Goal: Use online tool/utility: Utilize a website feature to perform a specific function

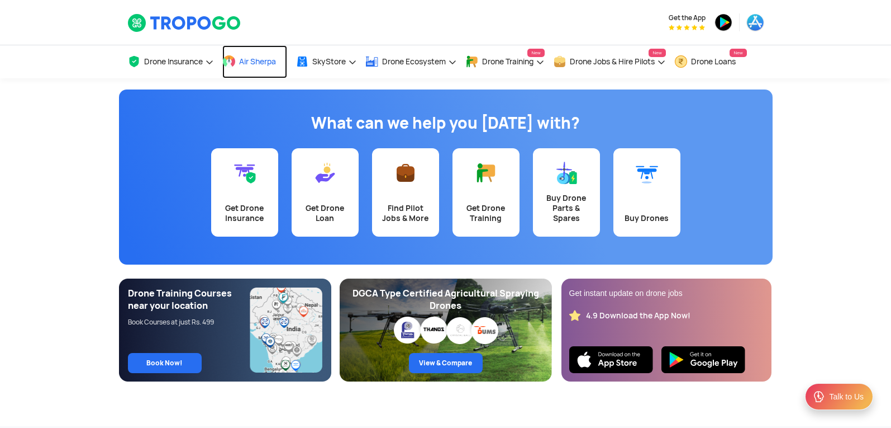
click at [266, 60] on span "Air Sherpa" at bounding box center [257, 61] width 37 height 9
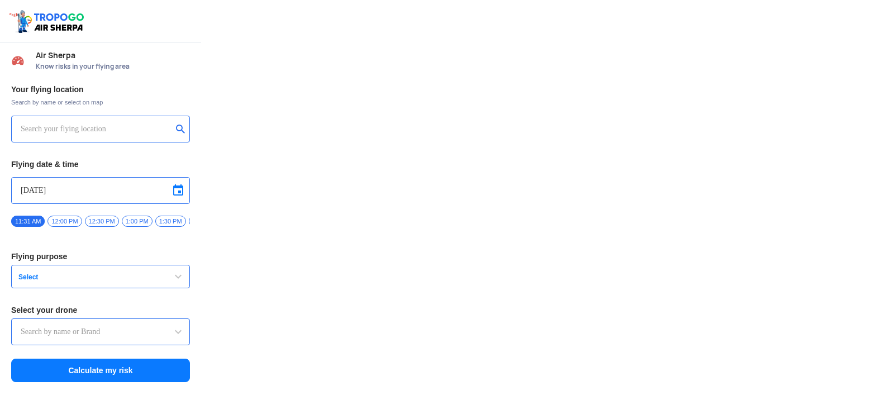
type input "Lookout VTOL_Tactical"
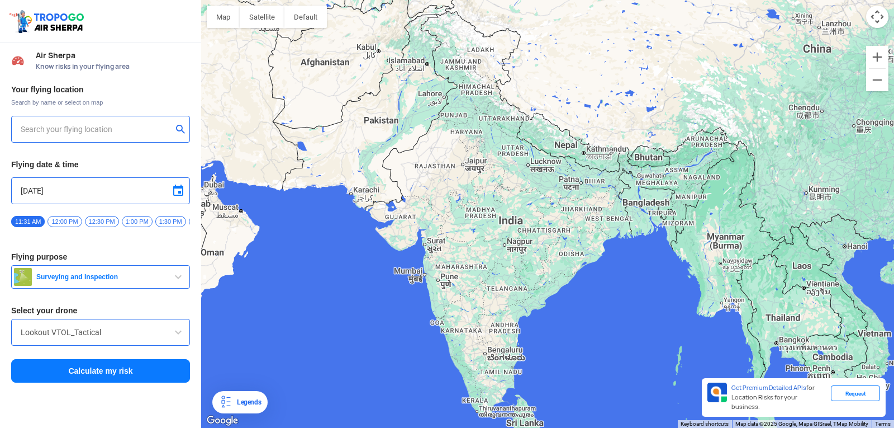
click at [254, 198] on div at bounding box center [547, 214] width 693 height 428
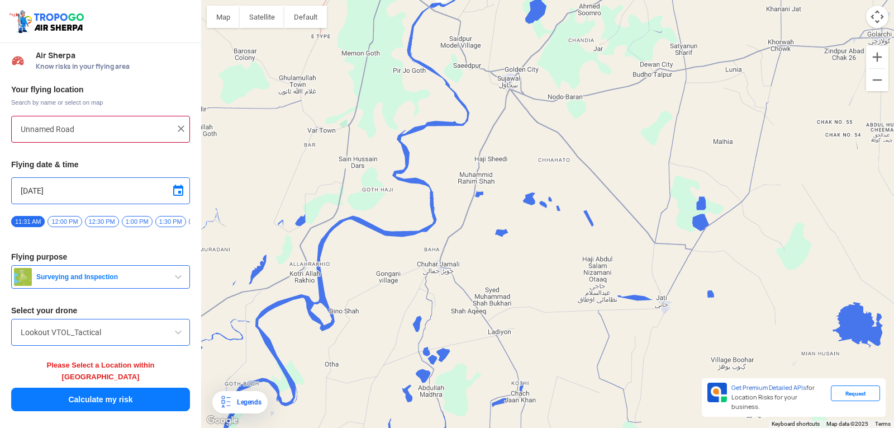
type input "HIG-56, Duvvada, Phase I, Phase 1, Visakhapatnam, Andhra Pradesh 530049, India"
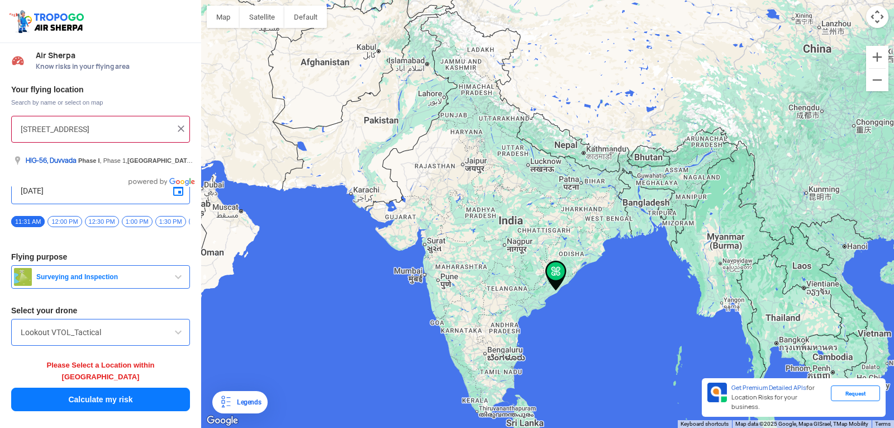
scroll to position [0, 132]
drag, startPoint x: 93, startPoint y: 129, endPoint x: 162, endPoint y: 133, distance: 68.3
click at [162, 133] on input "HIG-56, Duvvada, Phase I, Phase 1, Visakhapatnam, Andhra Pradesh 530049, India" at bounding box center [96, 128] width 151 height 13
click at [186, 124] on img at bounding box center [180, 128] width 11 height 11
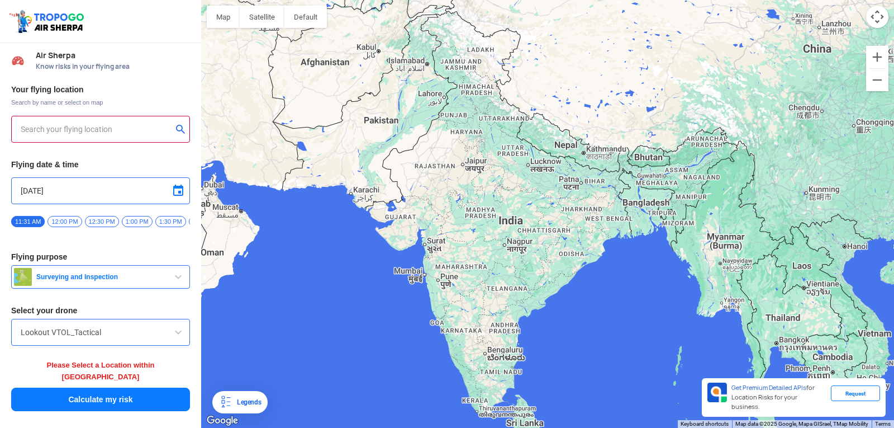
click at [184, 129] on button "submit" at bounding box center [182, 130] width 13 height 11
click at [180, 128] on button "submit" at bounding box center [182, 130] width 13 height 11
click at [107, 127] on input "text" at bounding box center [96, 128] width 151 height 13
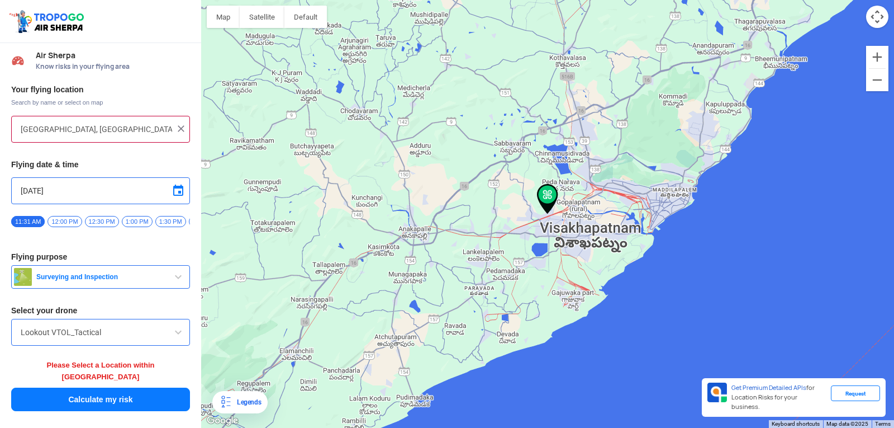
click at [548, 217] on div at bounding box center [547, 214] width 693 height 428
type input "Vuda Colony, Visakhapatnam, Andhra Pradesh 530049, India"
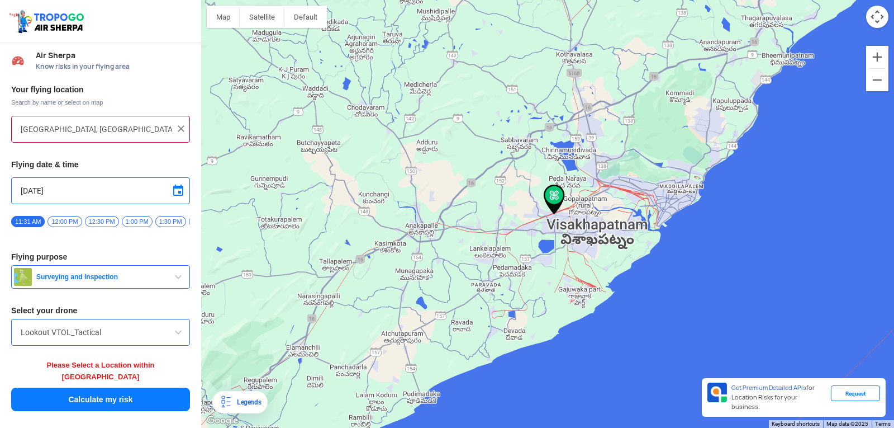
drag, startPoint x: 548, startPoint y: 217, endPoint x: 555, endPoint y: 219, distance: 8.0
click at [555, 219] on div at bounding box center [547, 214] width 693 height 428
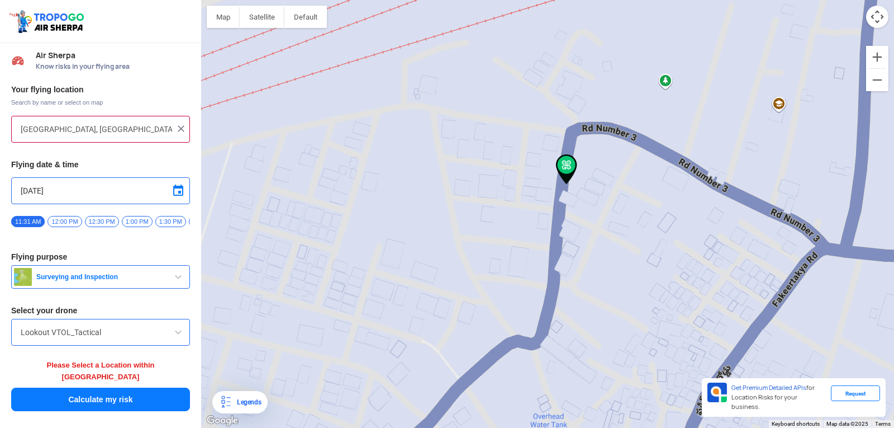
drag, startPoint x: 596, startPoint y: 74, endPoint x: 586, endPoint y: 256, distance: 181.9
click at [586, 256] on div at bounding box center [547, 214] width 693 height 428
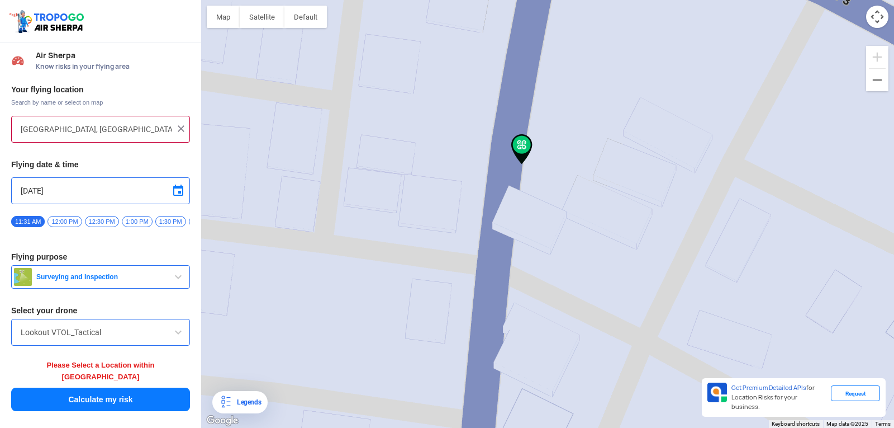
click at [523, 158] on img at bounding box center [521, 149] width 21 height 30
click at [521, 163] on img at bounding box center [521, 149] width 21 height 30
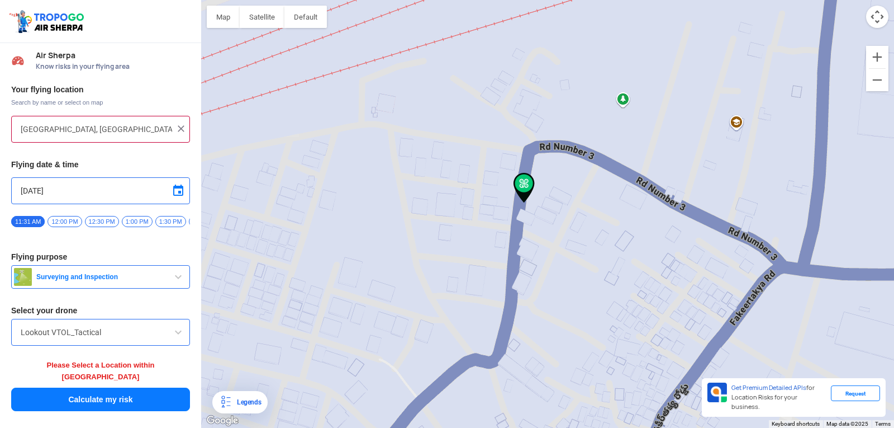
click at [233, 397] on div "Legends" at bounding box center [246, 401] width 29 height 13
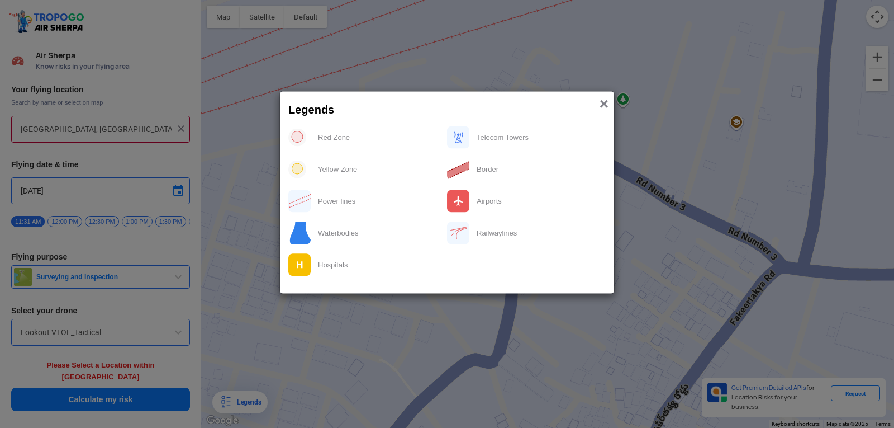
click at [600, 101] on span "×" at bounding box center [604, 103] width 9 height 17
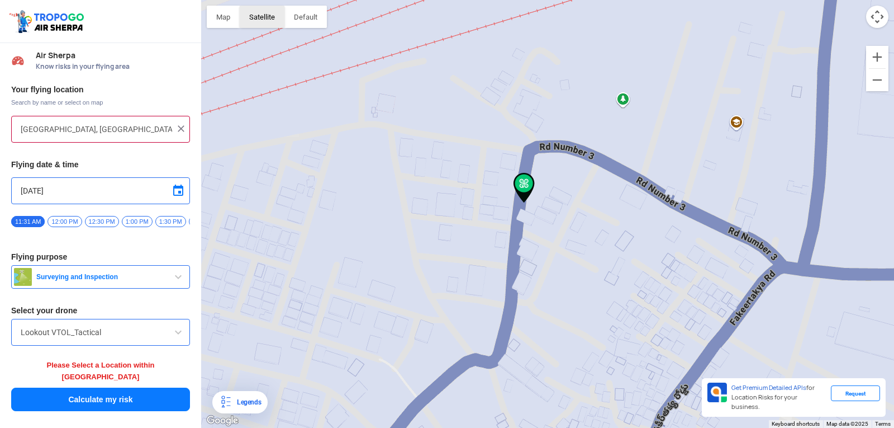
click at [267, 26] on button "Satellite" at bounding box center [262, 17] width 45 height 22
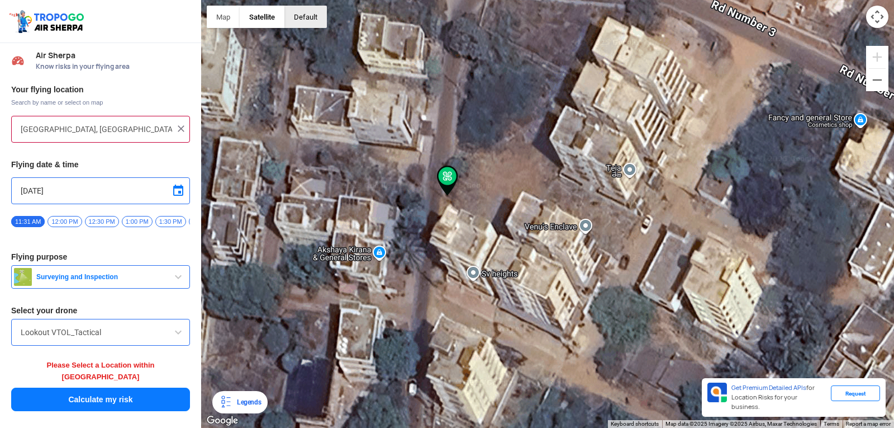
click at [305, 21] on button "button" at bounding box center [305, 17] width 42 height 22
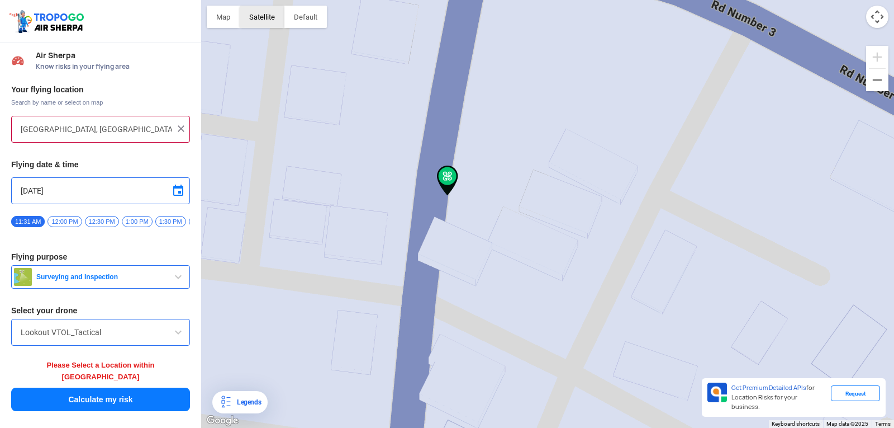
click at [278, 22] on button "Satellite" at bounding box center [262, 17] width 45 height 22
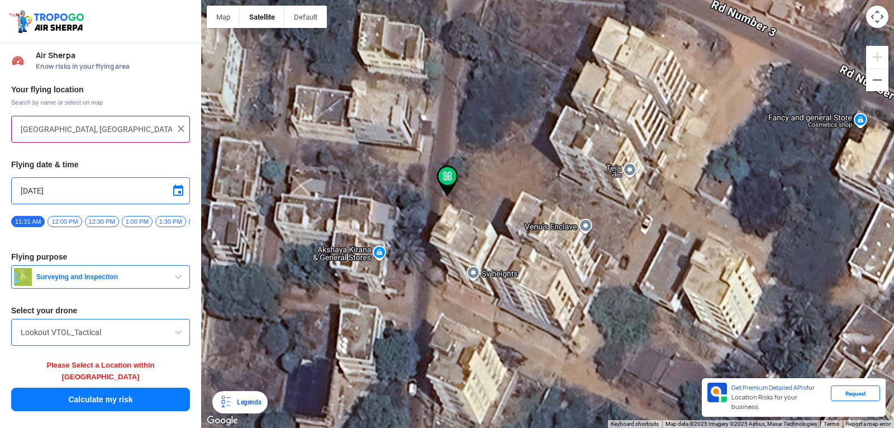
click at [161, 278] on span "Surveying and Inspection" at bounding box center [102, 276] width 140 height 9
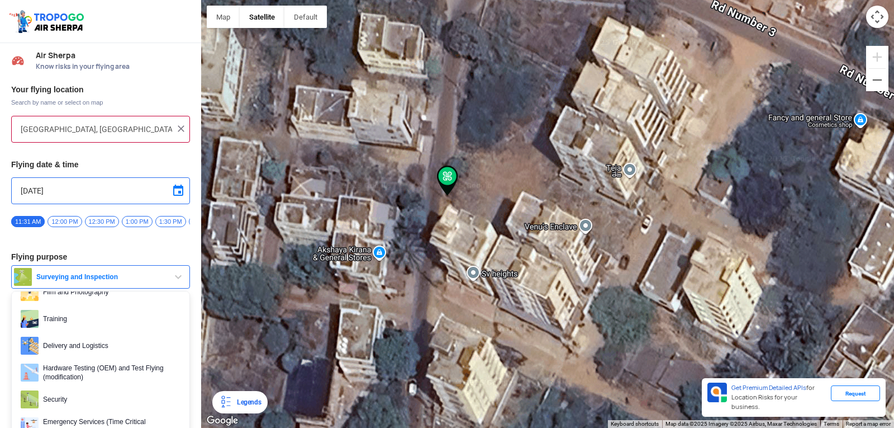
scroll to position [56, 0]
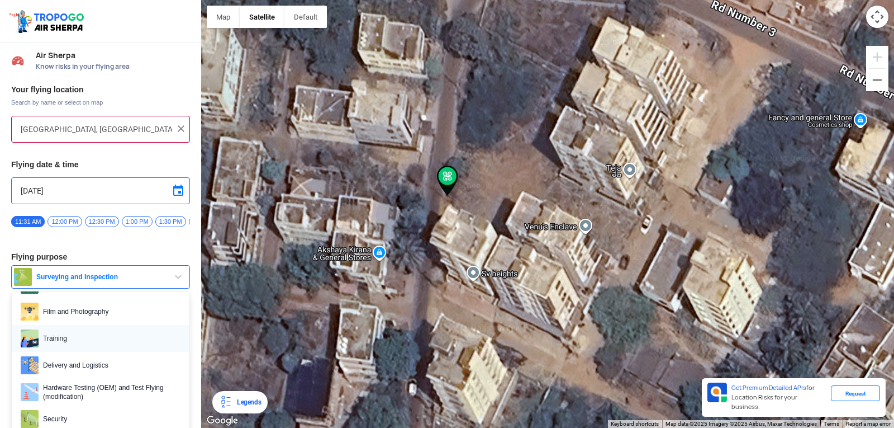
click at [65, 341] on span "Training" at bounding box center [110, 338] width 142 height 18
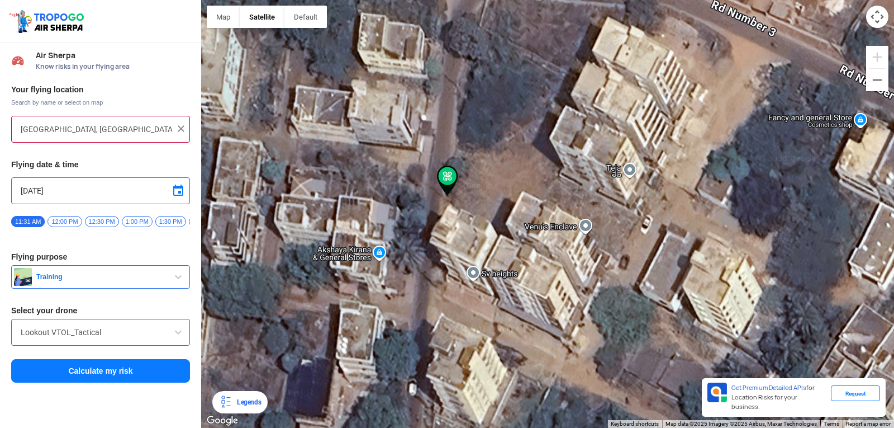
click at [143, 336] on input "Lookout VTOL_Tactical" at bounding box center [101, 331] width 160 height 13
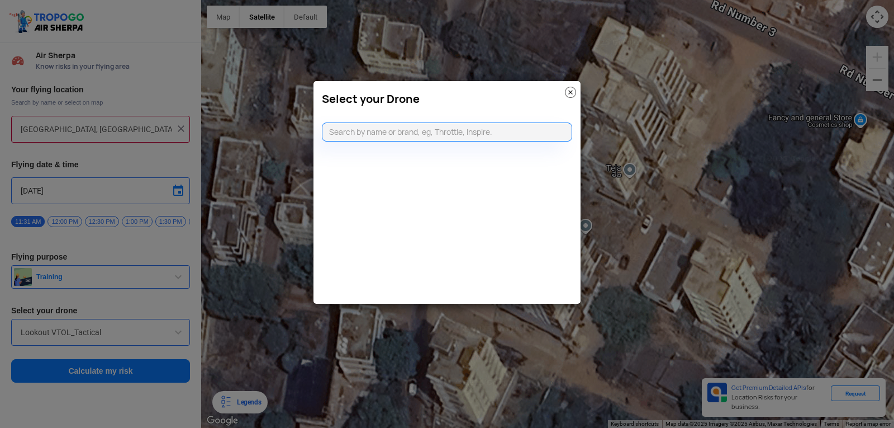
click at [149, 333] on modal-container "Select your Drone" at bounding box center [447, 214] width 894 height 428
click at [170, 339] on modal-container "Select your Drone" at bounding box center [447, 214] width 894 height 428
click at [573, 93] on img at bounding box center [570, 92] width 11 height 11
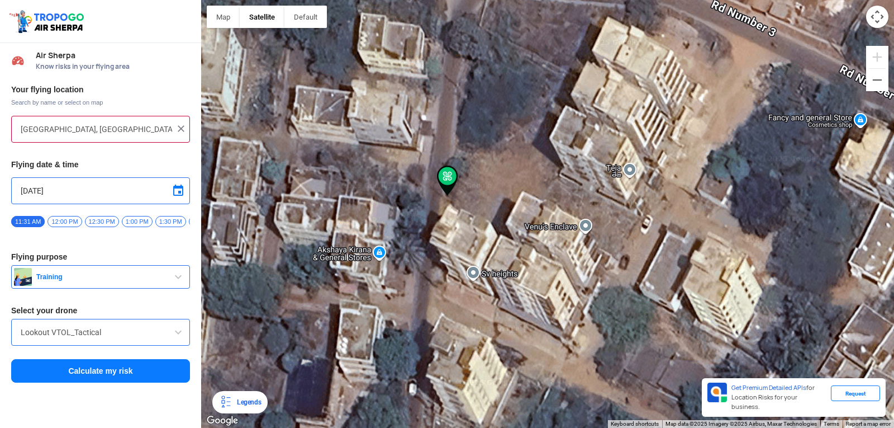
click at [137, 371] on button "Calculate my risk" at bounding box center [100, 370] width 179 height 23
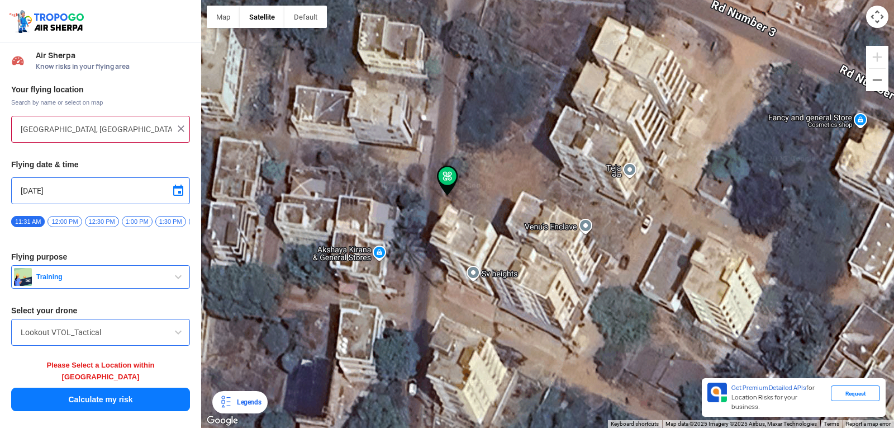
click at [182, 127] on img at bounding box center [180, 128] width 11 height 11
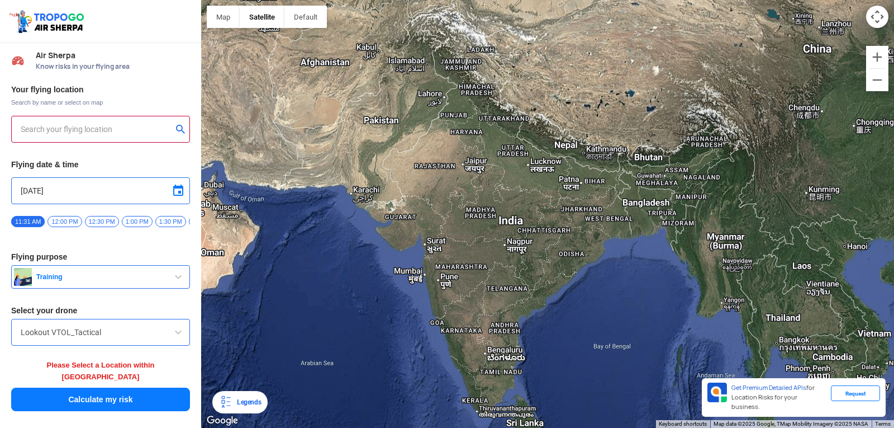
click at [131, 127] on input "text" at bounding box center [96, 128] width 151 height 13
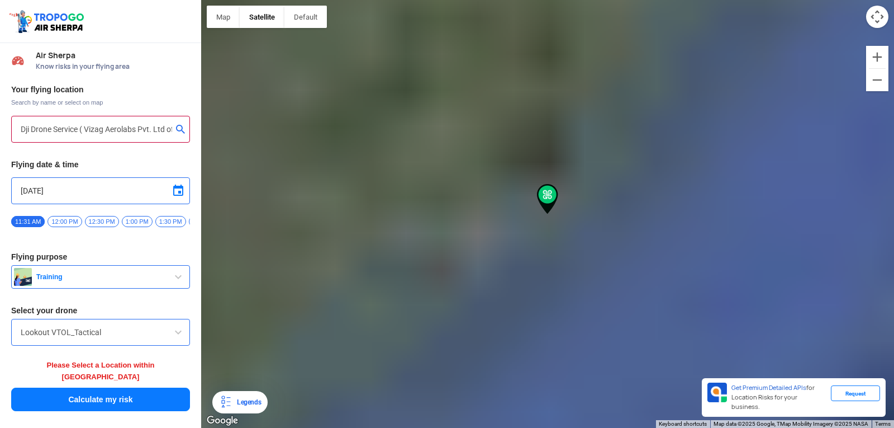
type input "43-20-5, Railway New Colony Rd, TSN Colony, Railway New Colony, Visakhapatnam, …"
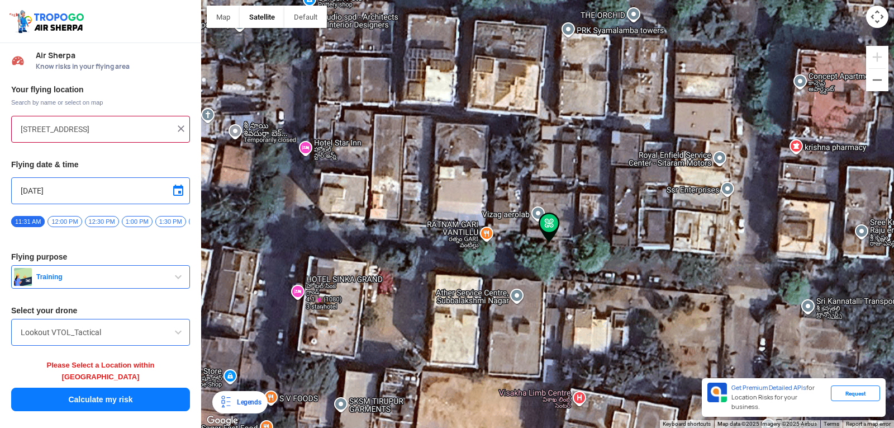
click at [550, 231] on img at bounding box center [549, 227] width 21 height 30
click at [549, 225] on img at bounding box center [549, 227] width 21 height 30
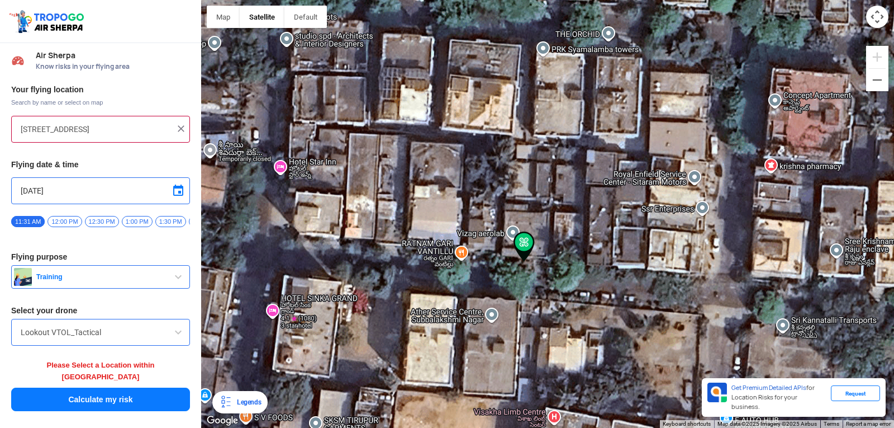
drag, startPoint x: 548, startPoint y: 234, endPoint x: 512, endPoint y: 249, distance: 38.3
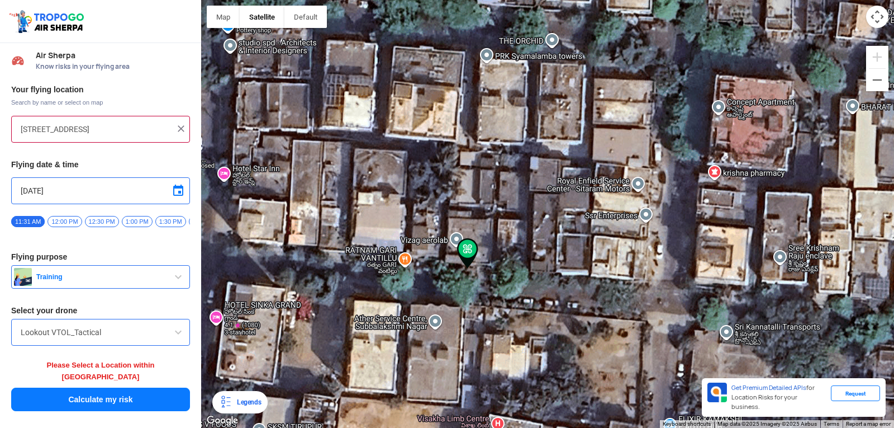
drag, startPoint x: 512, startPoint y: 249, endPoint x: 467, endPoint y: 258, distance: 46.1
click at [467, 259] on img at bounding box center [467, 253] width 21 height 30
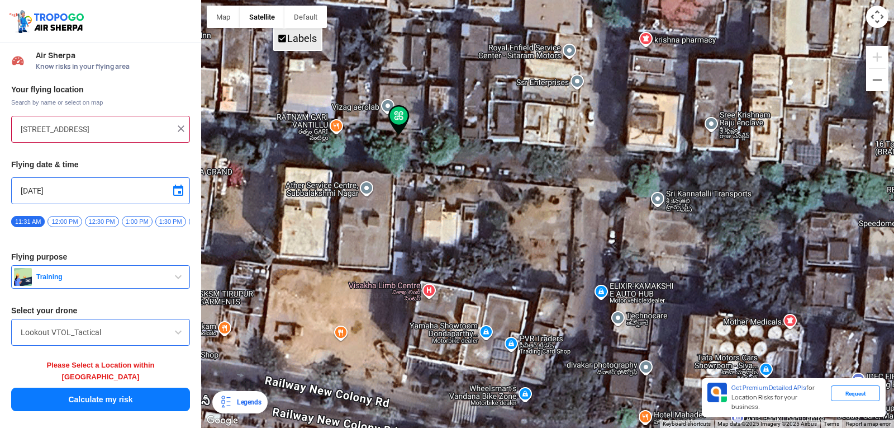
click at [286, 35] on span "Labels" at bounding box center [282, 39] width 10 height 10
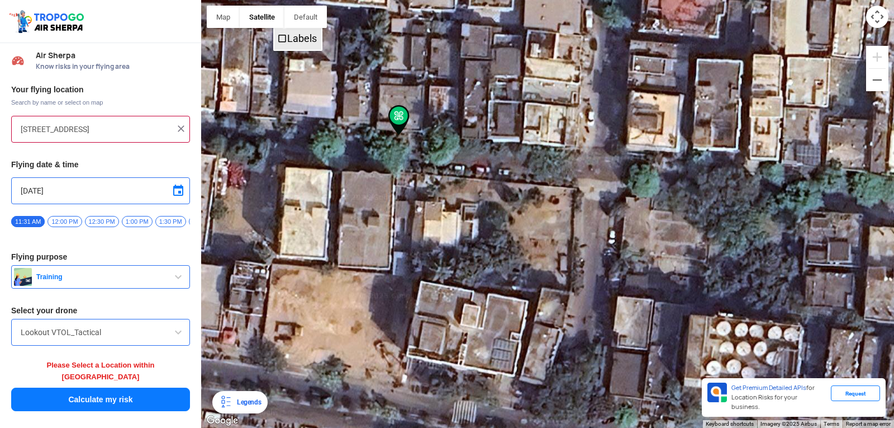
click at [286, 35] on span "Labels" at bounding box center [282, 39] width 10 height 10
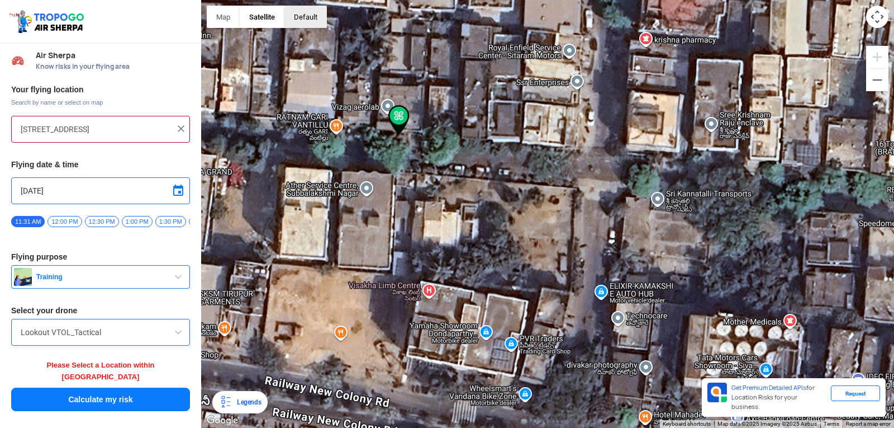
click at [303, 15] on button "button" at bounding box center [305, 17] width 42 height 22
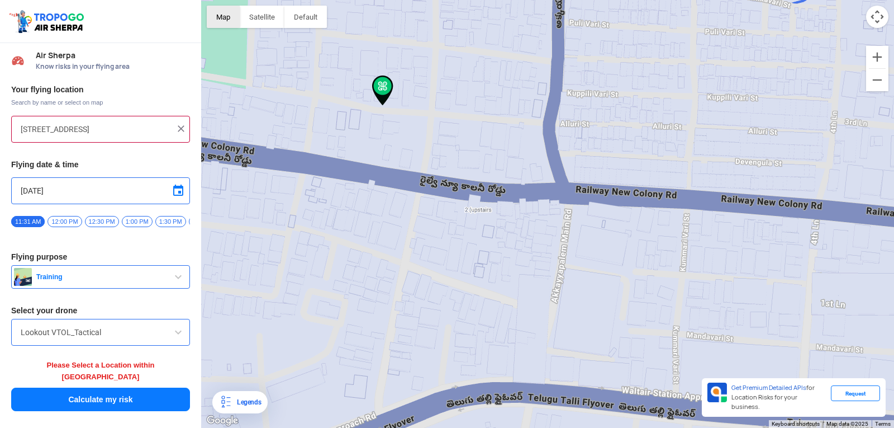
click at [232, 22] on button "Map" at bounding box center [223, 17] width 33 height 22
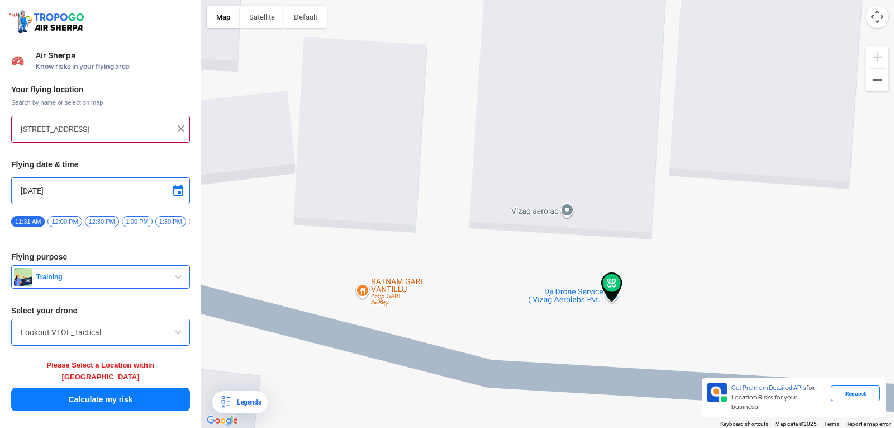
click at [182, 125] on img at bounding box center [180, 128] width 11 height 11
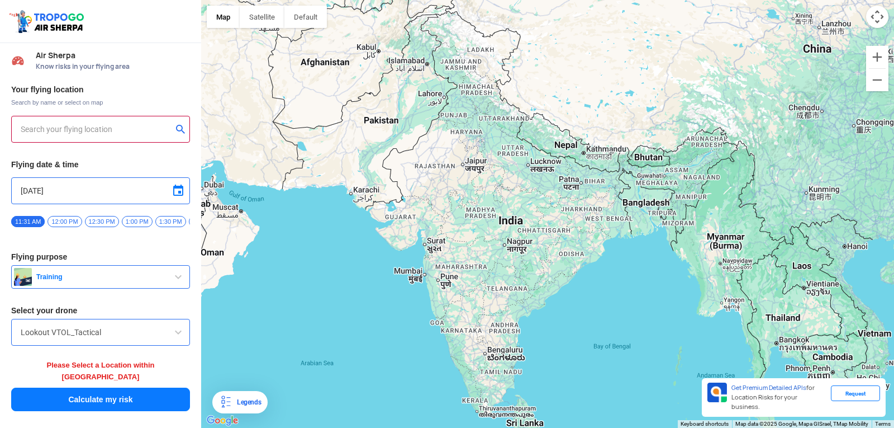
click at [121, 124] on input "text" at bounding box center [96, 128] width 151 height 13
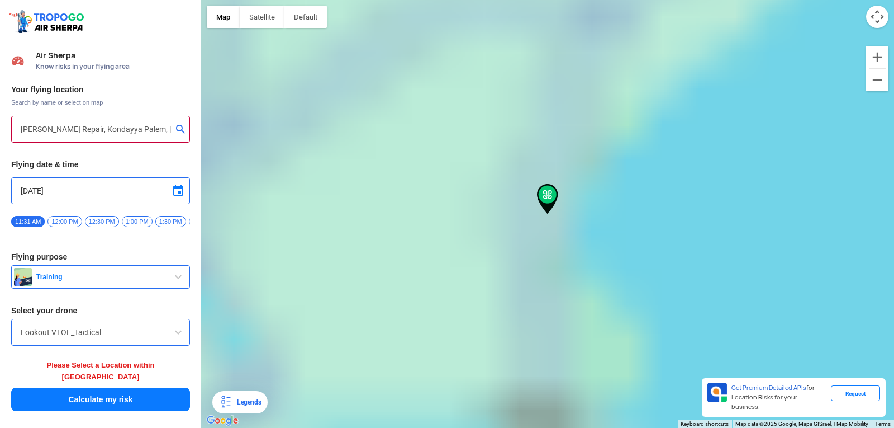
type input "Kondayya Palem, Kakinada, Andhra Pradesh 533003, India"
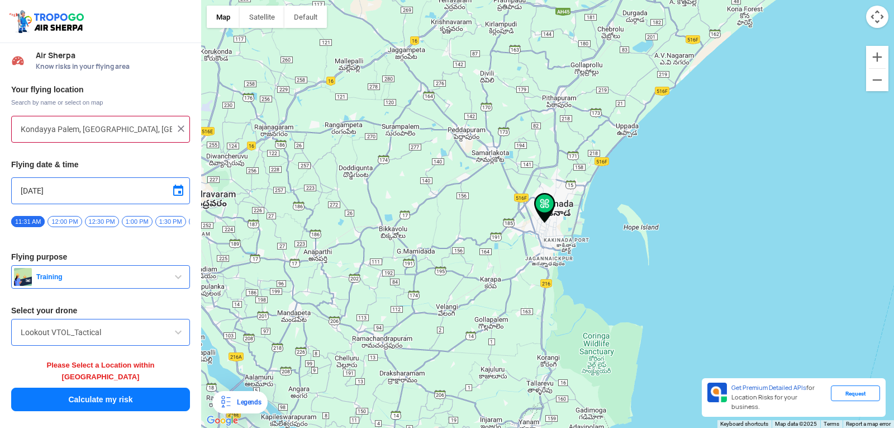
click at [179, 127] on img at bounding box center [180, 128] width 11 height 11
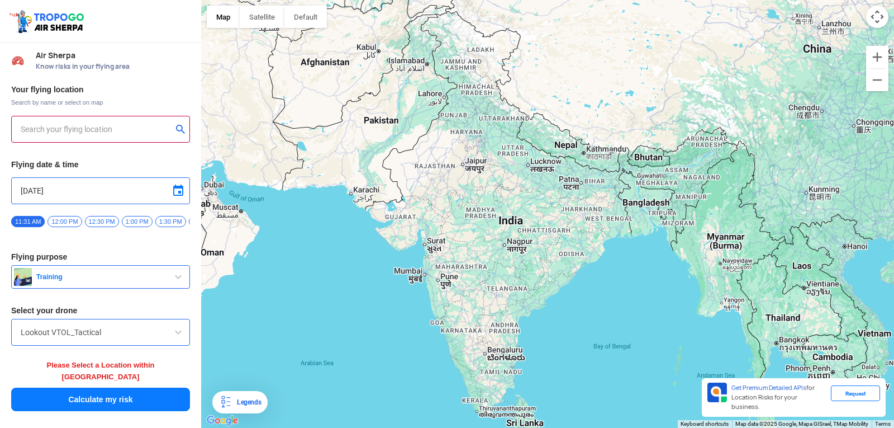
click at [155, 129] on input "text" at bounding box center [96, 128] width 151 height 13
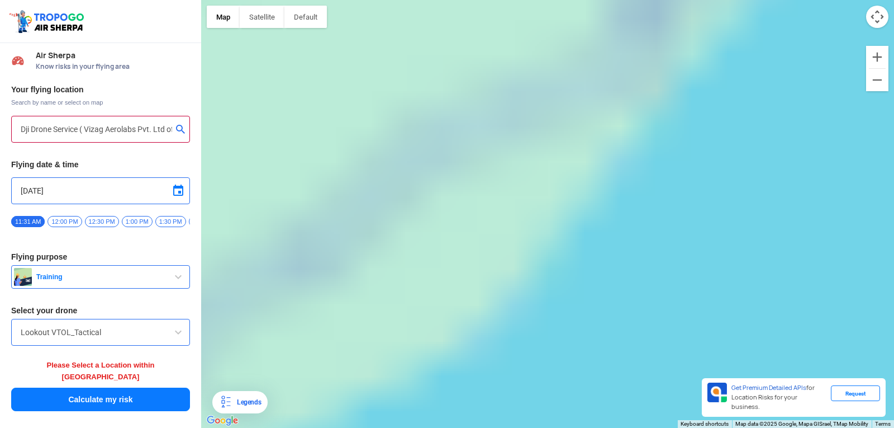
type input "43-20-5, Railway New Colony Rd, TSN Colony, Railway New Colony, Visakhapatnam, …"
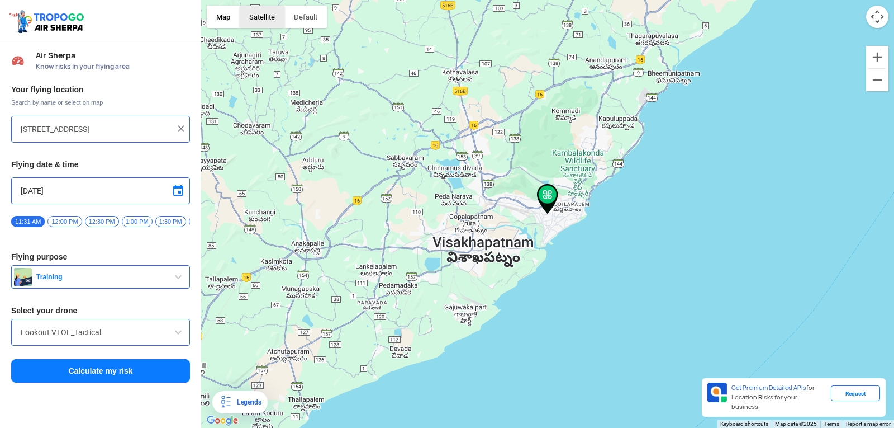
click at [273, 25] on button "Satellite" at bounding box center [262, 17] width 45 height 22
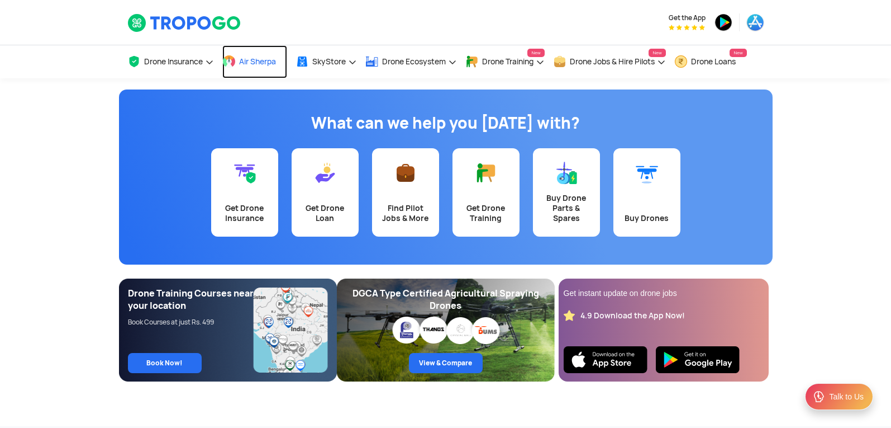
click at [264, 64] on span "Air Sherpa" at bounding box center [257, 61] width 37 height 9
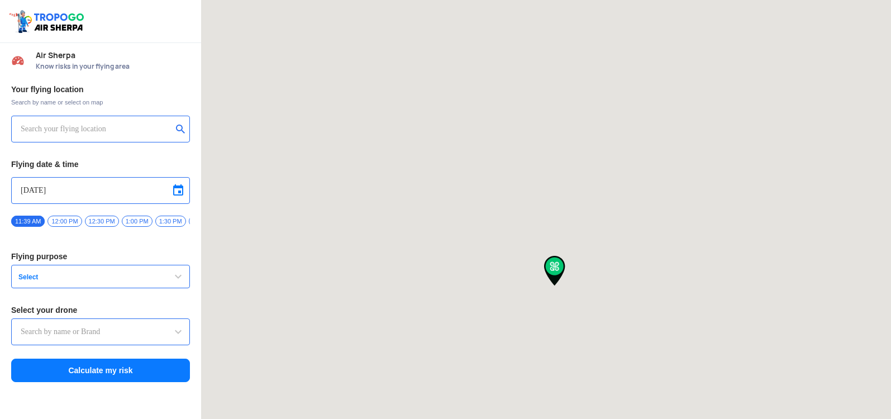
type input "[STREET_ADDRESS]"
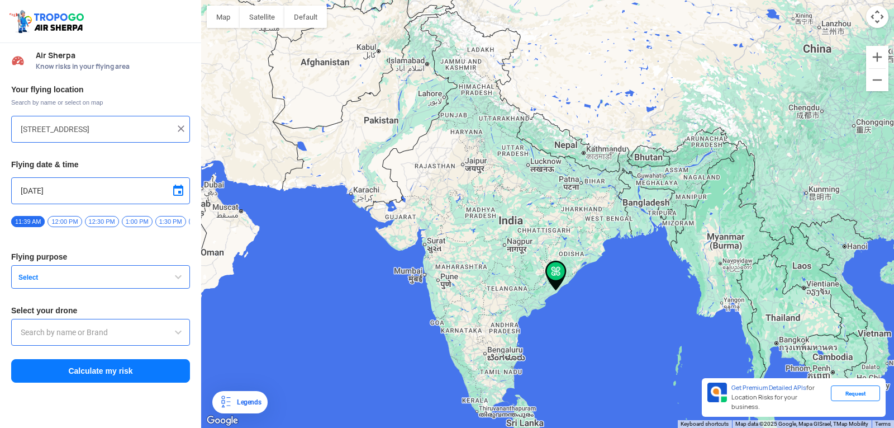
click at [178, 126] on img at bounding box center [180, 128] width 11 height 11
click at [120, 130] on input "text" at bounding box center [96, 128] width 151 height 13
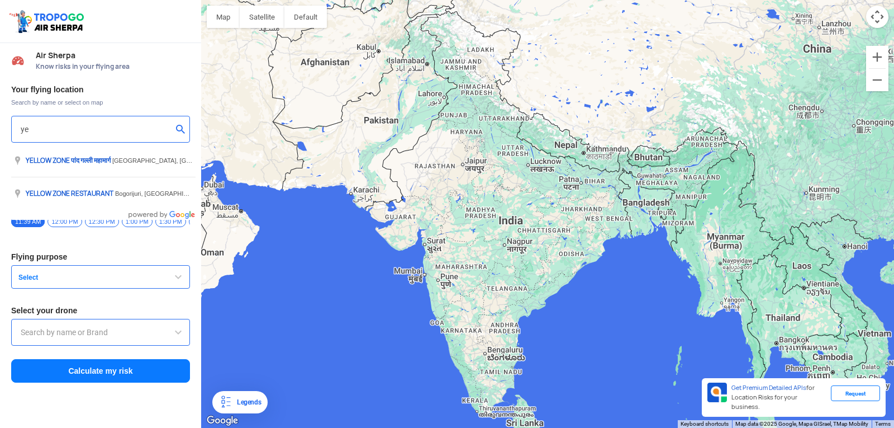
type input "y"
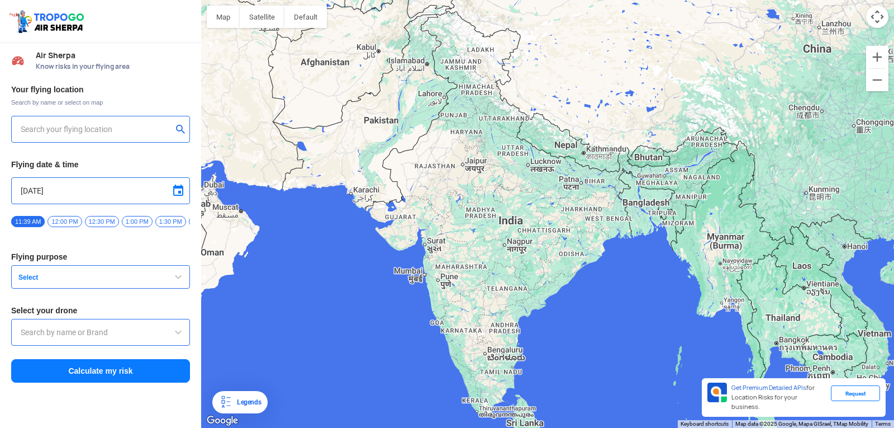
click at [131, 127] on input "text" at bounding box center [96, 128] width 151 height 13
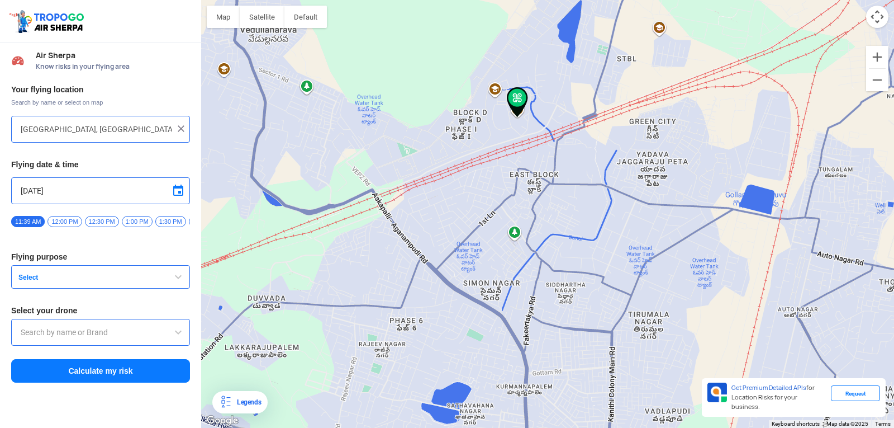
drag, startPoint x: 387, startPoint y: 248, endPoint x: 469, endPoint y: 185, distance: 103.7
click at [464, 198] on div at bounding box center [547, 214] width 693 height 428
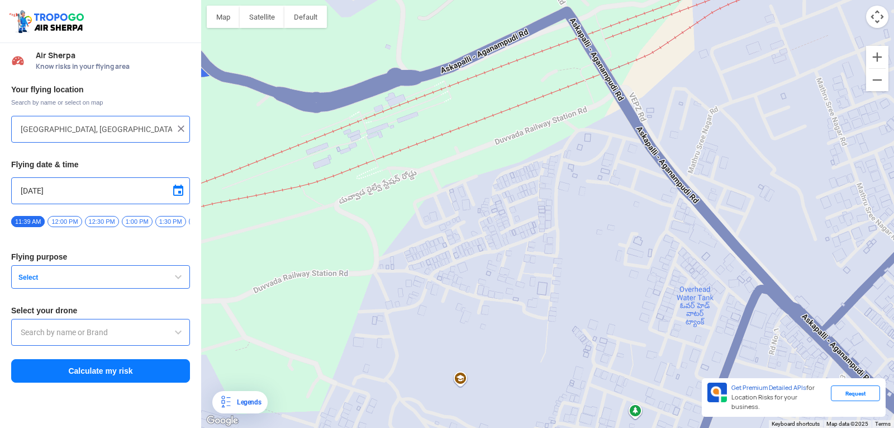
drag, startPoint x: 281, startPoint y: 169, endPoint x: 638, endPoint y: 152, distance: 357.5
click at [637, 152] on div at bounding box center [547, 214] width 693 height 428
click at [639, 151] on div at bounding box center [547, 214] width 693 height 428
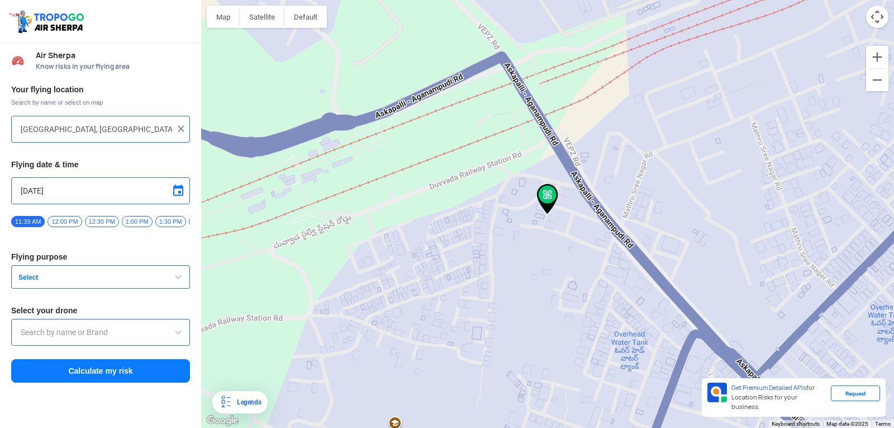
click at [639, 151] on div at bounding box center [547, 214] width 693 height 428
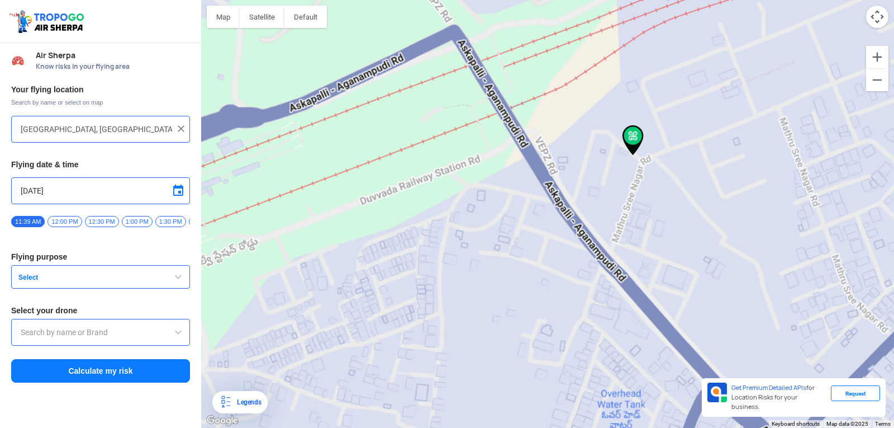
click at [639, 151] on div at bounding box center [547, 214] width 693 height 428
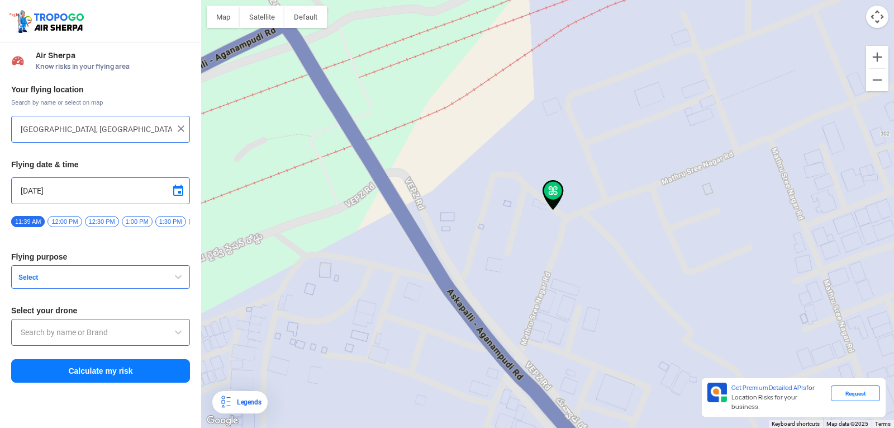
click at [639, 151] on div at bounding box center [547, 214] width 693 height 428
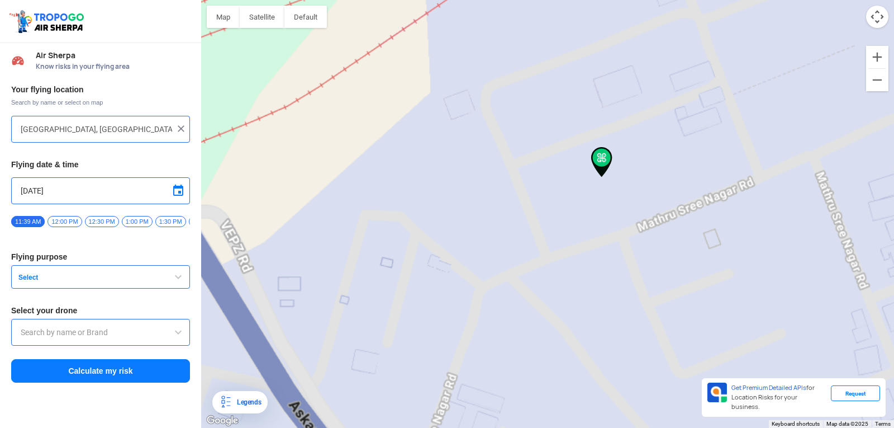
click at [639, 151] on div at bounding box center [547, 214] width 693 height 428
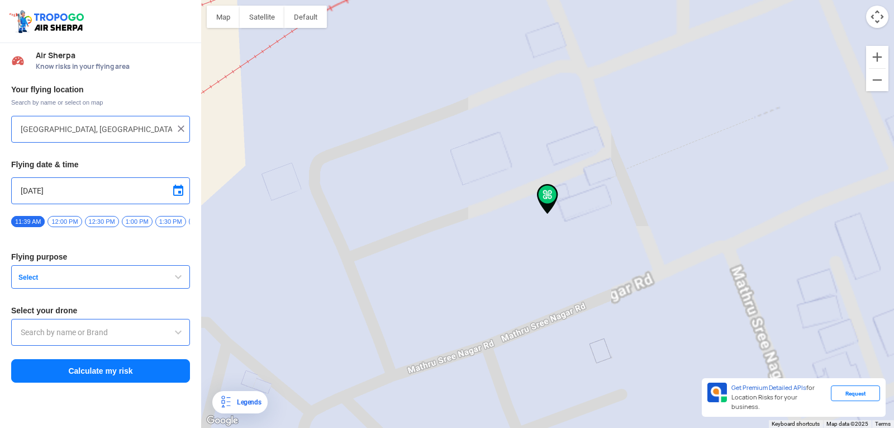
type input "31-57-5, VEPZ Rd, Sri Sai Ganesh Nagar, Vuda Colony, Kurmannapalem, Visakhapatn…"
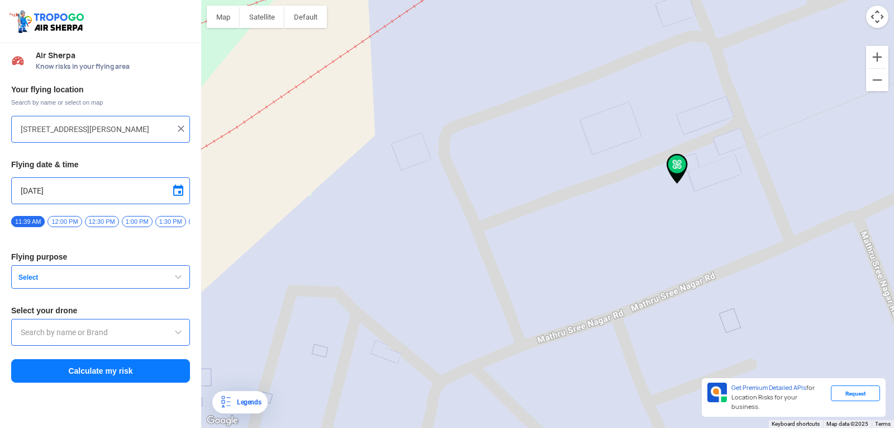
drag, startPoint x: 635, startPoint y: 156, endPoint x: 606, endPoint y: 169, distance: 31.8
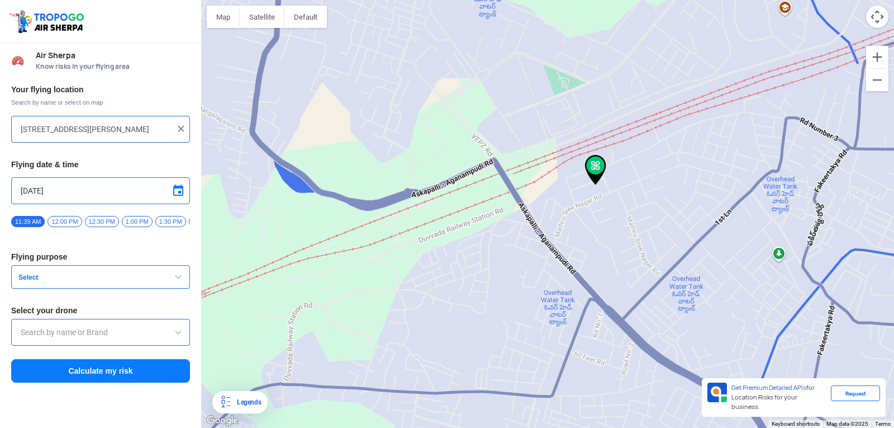
drag, startPoint x: 574, startPoint y: 199, endPoint x: 607, endPoint y: 170, distance: 44.0
click at [607, 170] on div at bounding box center [547, 214] width 693 height 428
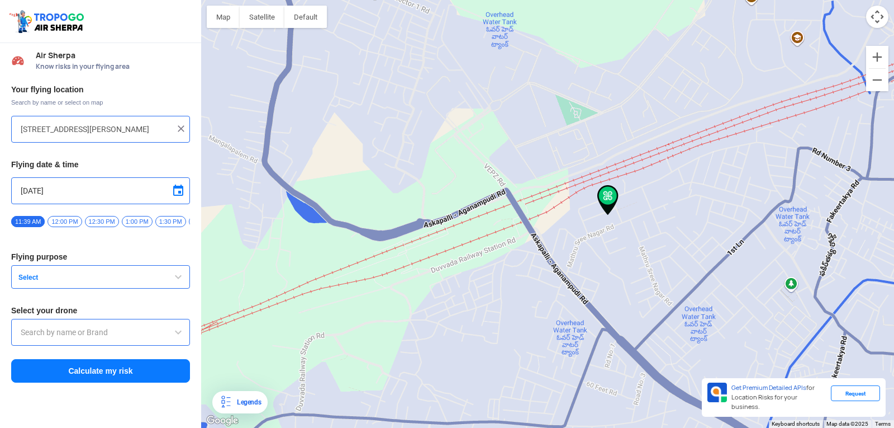
drag, startPoint x: 607, startPoint y: 170, endPoint x: 623, endPoint y: 199, distance: 32.2
click at [623, 199] on div at bounding box center [547, 214] width 693 height 428
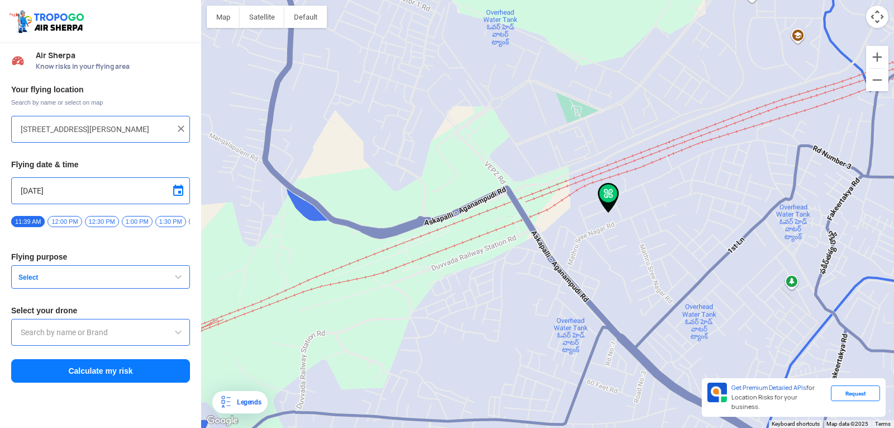
click at [180, 126] on img at bounding box center [180, 128] width 11 height 11
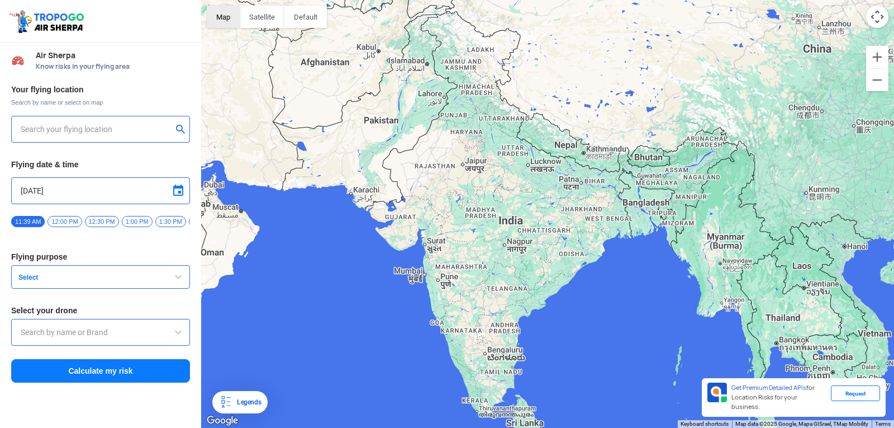
click at [216, 17] on button "Map" at bounding box center [223, 17] width 33 height 22
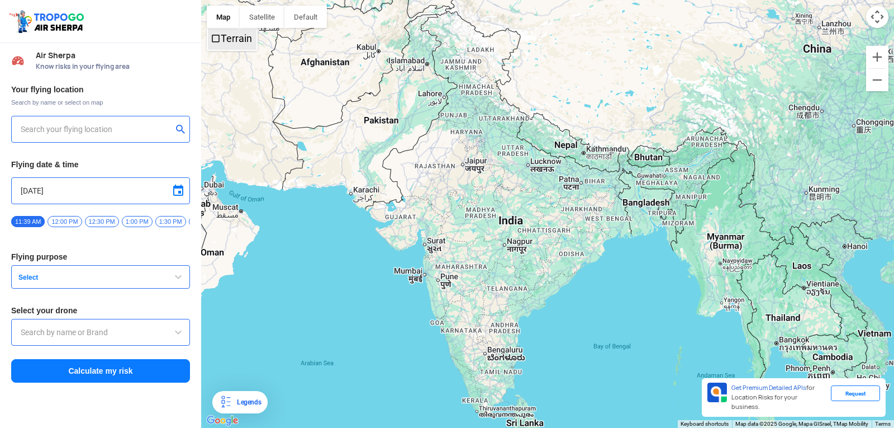
click at [232, 37] on label "Terrain" at bounding box center [236, 38] width 31 height 12
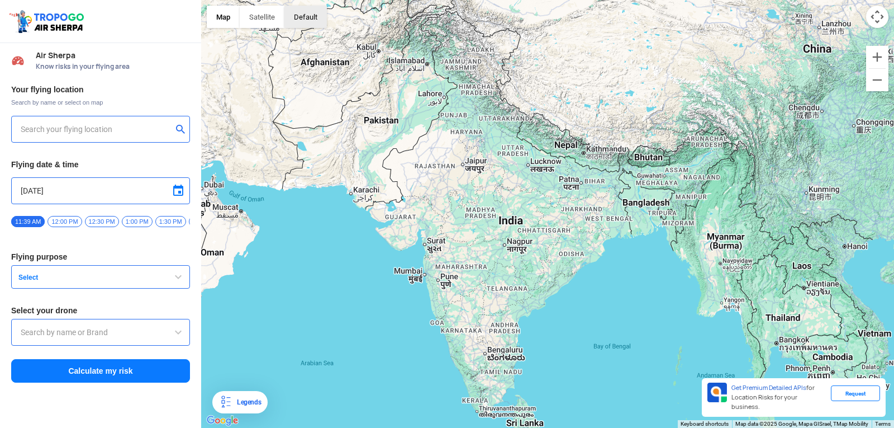
click at [313, 26] on button "button" at bounding box center [305, 17] width 42 height 22
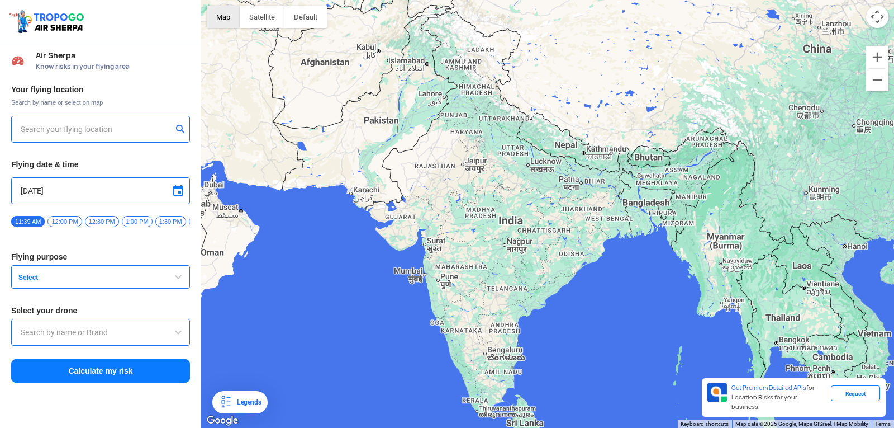
click at [229, 18] on button "Map" at bounding box center [223, 17] width 33 height 22
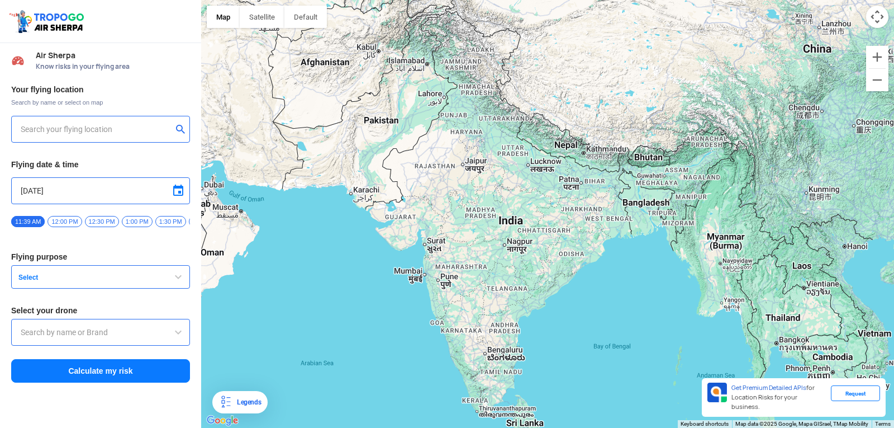
drag, startPoint x: 2, startPoint y: 272, endPoint x: 621, endPoint y: 454, distance: 645.4
drag, startPoint x: 621, startPoint y: 454, endPoint x: 597, endPoint y: 346, distance: 110.6
click at [597, 346] on div at bounding box center [547, 214] width 693 height 428
click at [506, 309] on div at bounding box center [547, 214] width 693 height 428
click at [515, 327] on div at bounding box center [547, 214] width 693 height 428
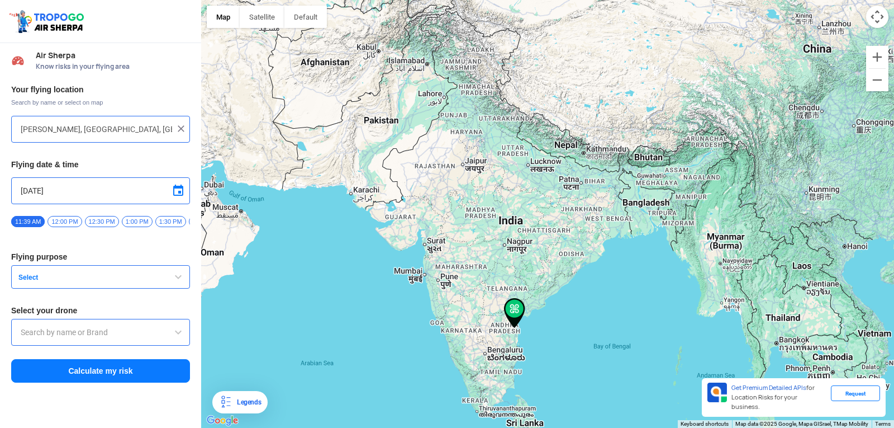
click at [528, 314] on div at bounding box center [547, 214] width 693 height 428
click at [531, 296] on img at bounding box center [527, 299] width 21 height 30
click at [537, 284] on img at bounding box center [527, 299] width 21 height 30
click at [552, 285] on div at bounding box center [547, 214] width 693 height 428
click at [539, 292] on div at bounding box center [547, 214] width 693 height 428
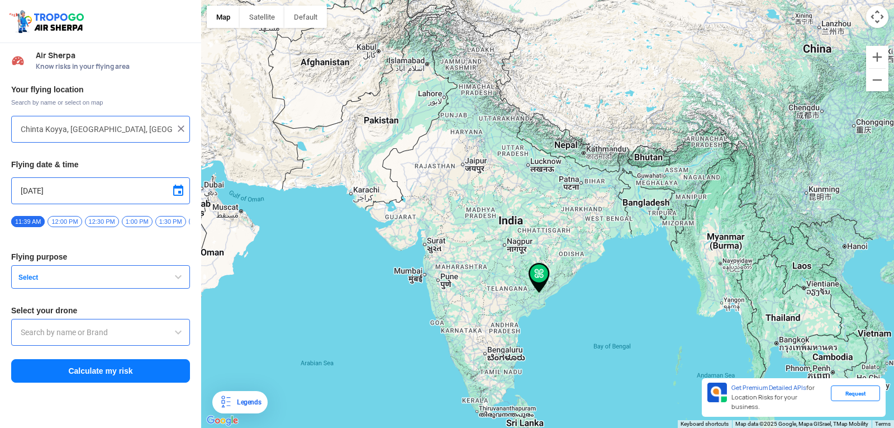
click at [534, 294] on div at bounding box center [547, 214] width 693 height 428
click at [535, 290] on img at bounding box center [534, 279] width 21 height 30
click at [535, 284] on img at bounding box center [534, 279] width 21 height 30
click at [527, 275] on img at bounding box center [534, 279] width 21 height 30
click at [521, 281] on div at bounding box center [547, 214] width 693 height 428
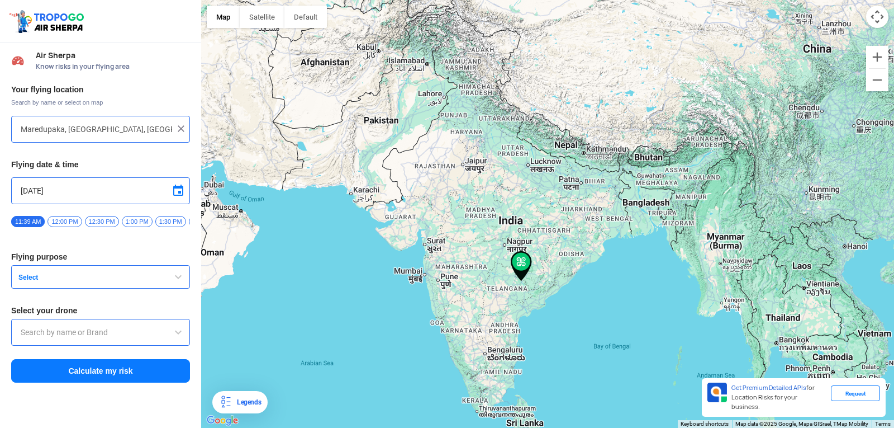
click at [542, 279] on div at bounding box center [547, 214] width 693 height 428
click at [548, 296] on div at bounding box center [547, 214] width 693 height 428
click at [544, 299] on div at bounding box center [547, 214] width 693 height 428
click at [539, 301] on div at bounding box center [547, 214] width 693 height 428
click at [536, 302] on div at bounding box center [547, 214] width 693 height 428
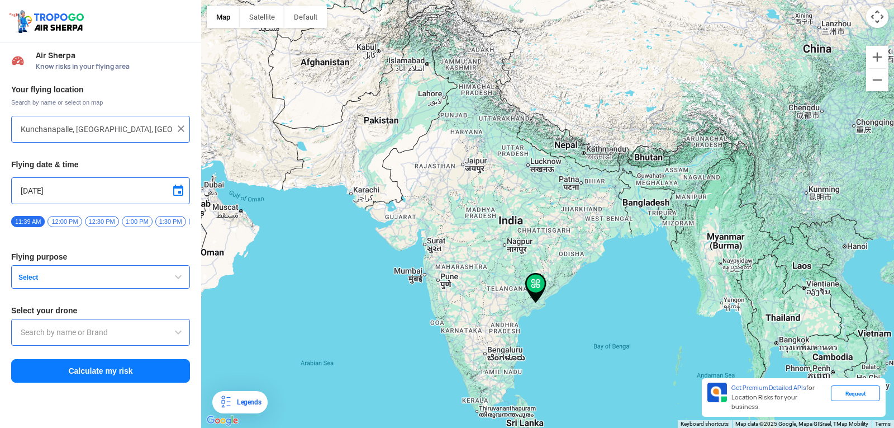
click at [536, 306] on div at bounding box center [547, 214] width 693 height 428
type input "Bhimavaram, Andhra Pradesh, India"
click at [131, 287] on button "Select" at bounding box center [100, 276] width 179 height 23
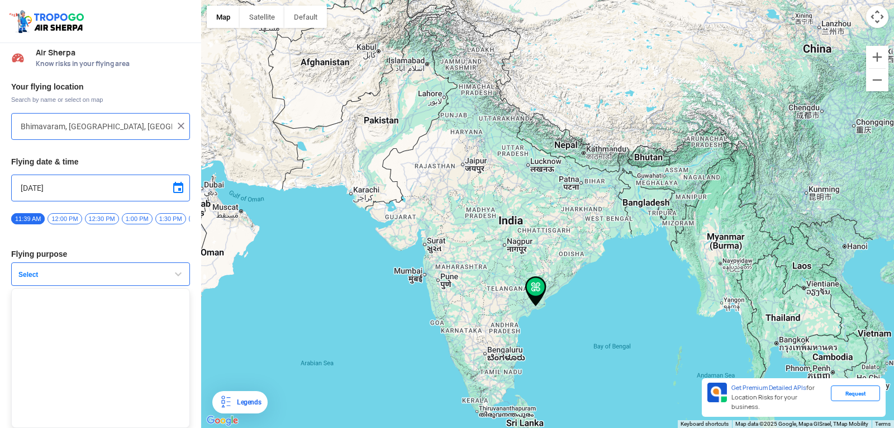
scroll to position [7, 0]
click at [172, 274] on span "button" at bounding box center [178, 273] width 13 height 13
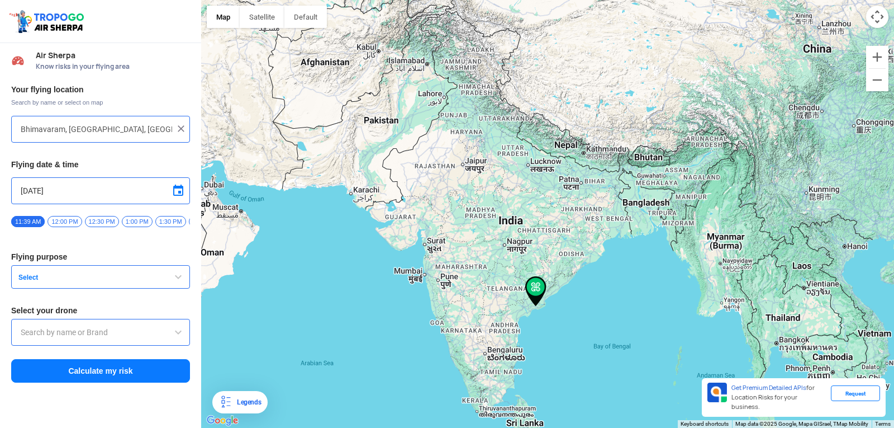
scroll to position [0, 0]
click at [183, 126] on img at bounding box center [180, 128] width 11 height 11
click at [162, 129] on input "text" at bounding box center [96, 128] width 151 height 13
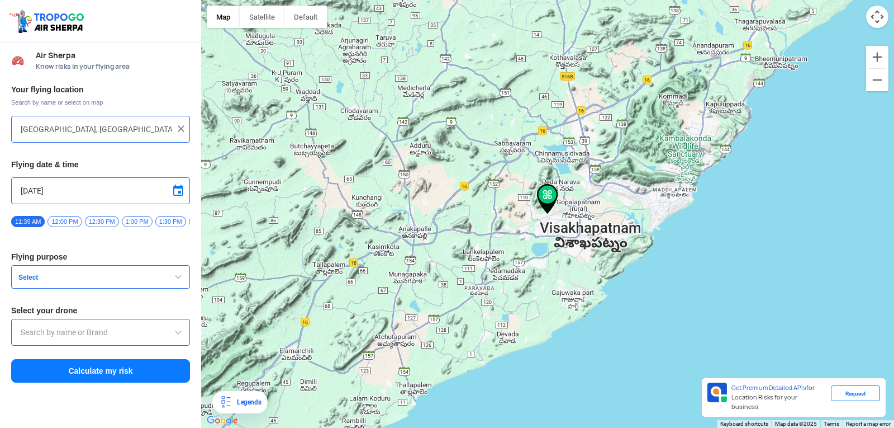
click at [83, 278] on span "Select" at bounding box center [84, 277] width 140 height 9
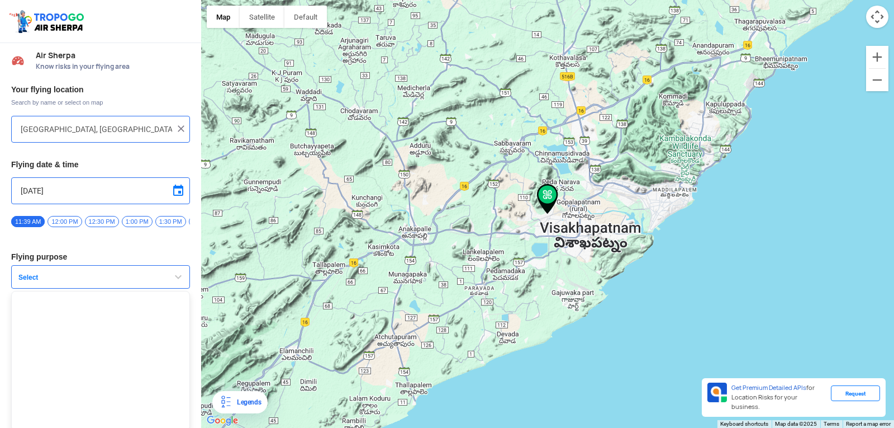
scroll to position [7, 0]
click at [663, 315] on div at bounding box center [547, 214] width 693 height 428
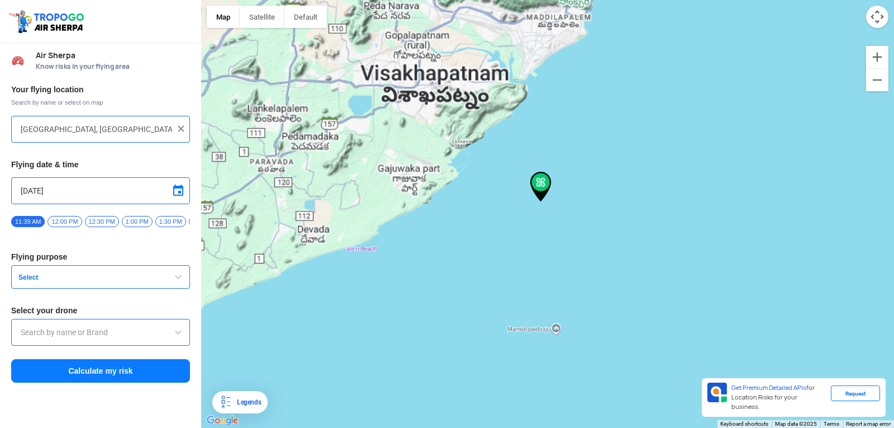
drag, startPoint x: 561, startPoint y: 240, endPoint x: 458, endPoint y: 300, distance: 119.7
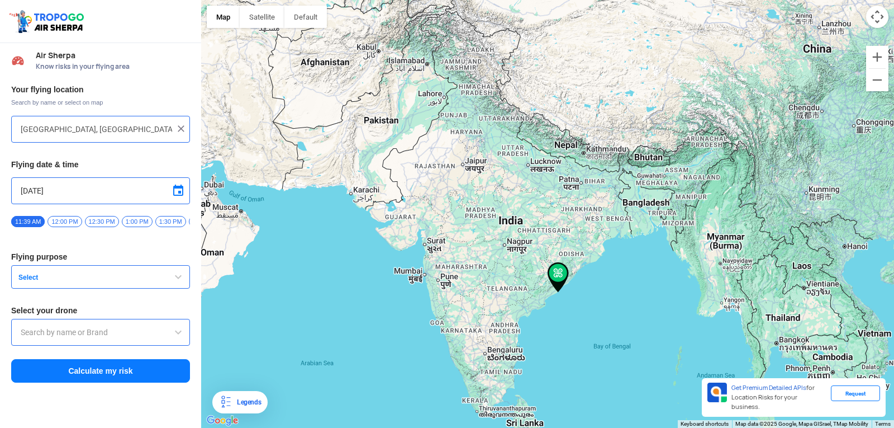
click at [274, 243] on div at bounding box center [547, 214] width 693 height 428
type input "Unnamed Road"
click at [115, 121] on div "Unnamed Road" at bounding box center [100, 129] width 179 height 27
click at [186, 124] on img at bounding box center [180, 128] width 11 height 11
click at [145, 128] on input "text" at bounding box center [96, 128] width 151 height 13
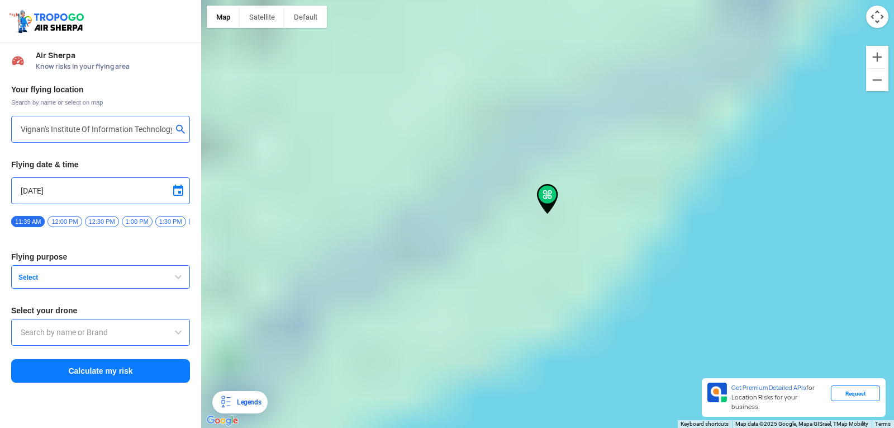
type input "Block D, Visakhapatnam, Andhra Pradesh 530049, India"
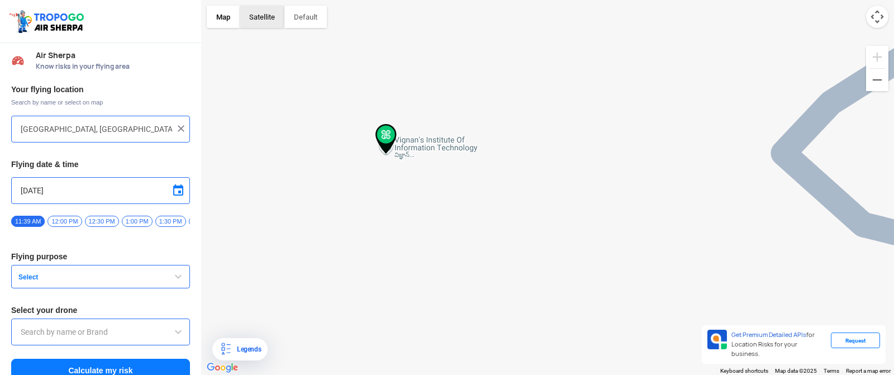
click at [266, 17] on button "Satellite" at bounding box center [262, 17] width 45 height 22
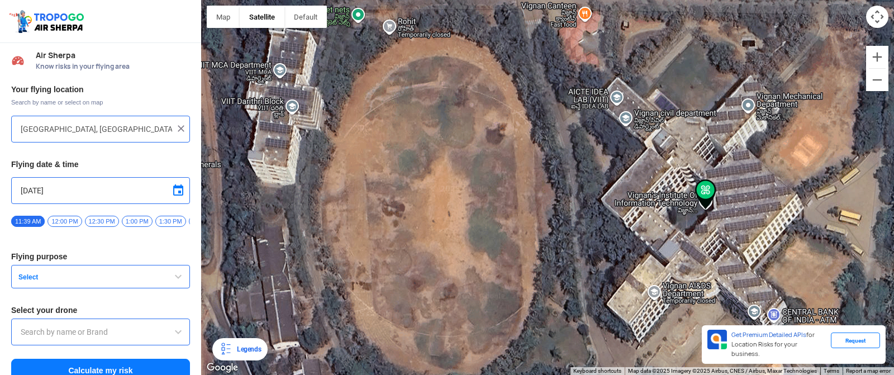
click at [876, 22] on button "Map camera controls" at bounding box center [877, 17] width 22 height 22
click at [881, 14] on button "Map camera controls" at bounding box center [877, 17] width 22 height 22
click at [849, 17] on button "Zoom out" at bounding box center [849, 17] width 22 height 22
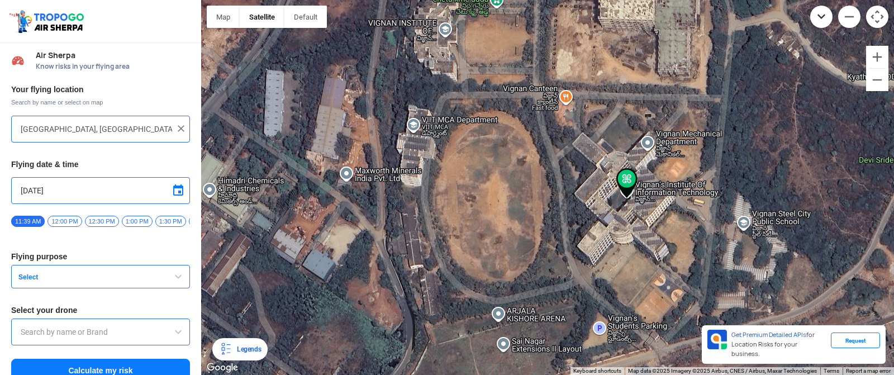
click at [824, 18] on button "Move down" at bounding box center [821, 17] width 22 height 22
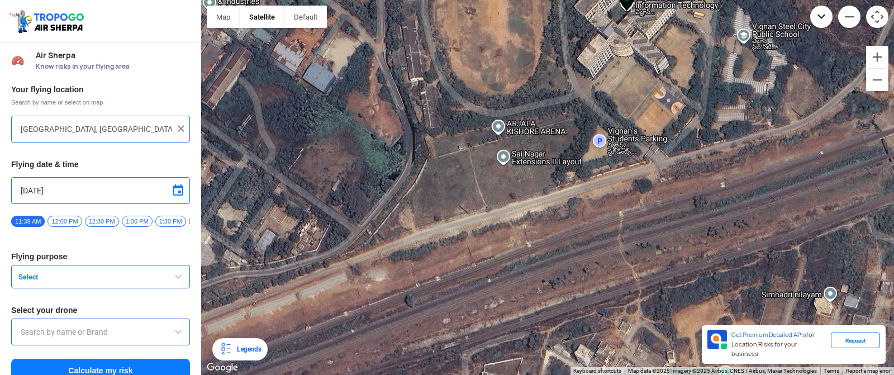
click at [824, 18] on button "Move down" at bounding box center [821, 17] width 22 height 22
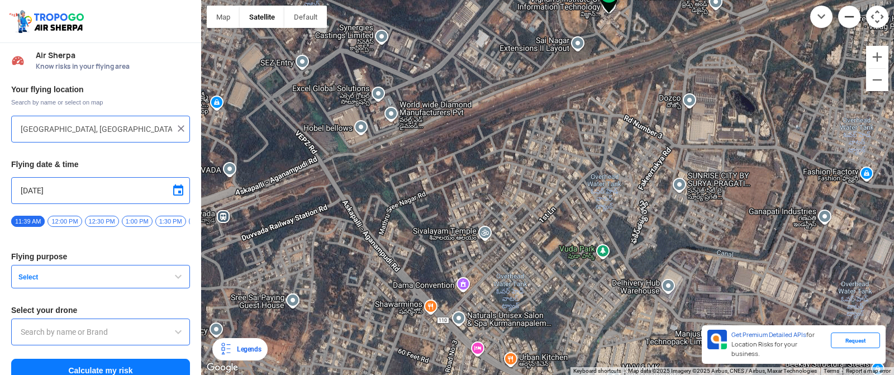
click at [846, 14] on button "Zoom out" at bounding box center [849, 17] width 22 height 22
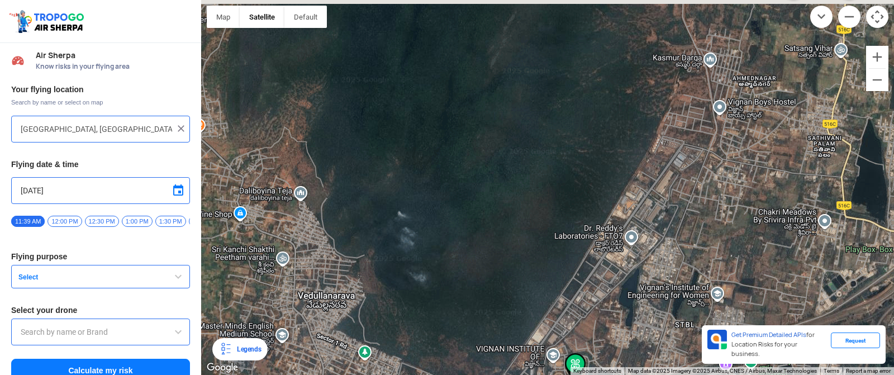
drag, startPoint x: 462, startPoint y: 53, endPoint x: 466, endPoint y: 325, distance: 272.2
click at [462, 329] on div at bounding box center [547, 187] width 693 height 375
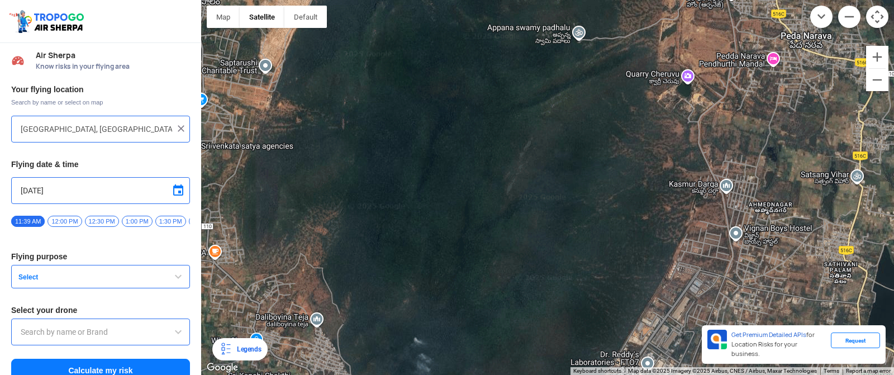
drag, startPoint x: 454, startPoint y: 155, endPoint x: 469, endPoint y: 284, distance: 129.4
click at [469, 284] on div at bounding box center [547, 187] width 693 height 375
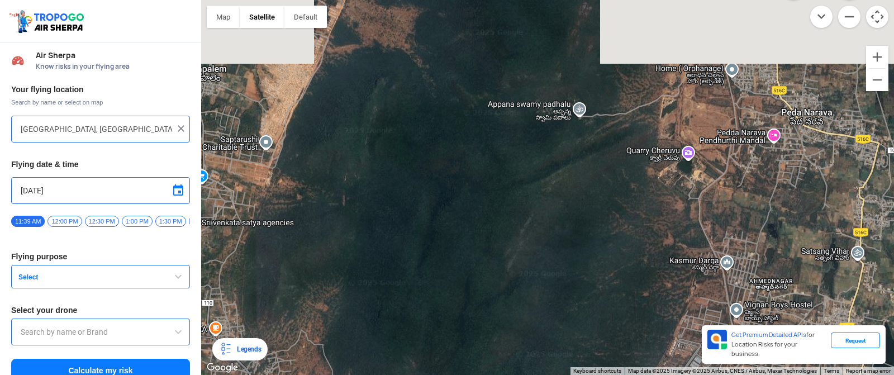
drag, startPoint x: 482, startPoint y: 160, endPoint x: 482, endPoint y: 239, distance: 78.2
click at [482, 239] on div at bounding box center [547, 187] width 693 height 375
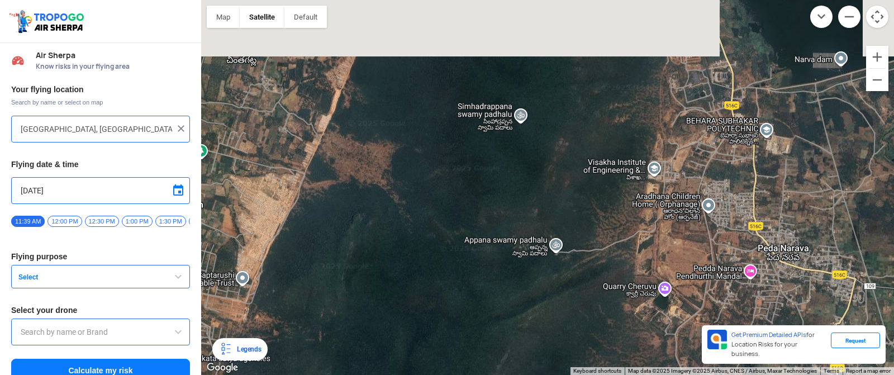
drag, startPoint x: 495, startPoint y: 137, endPoint x: 471, endPoint y: 281, distance: 145.0
click at [471, 281] on div at bounding box center [547, 187] width 693 height 375
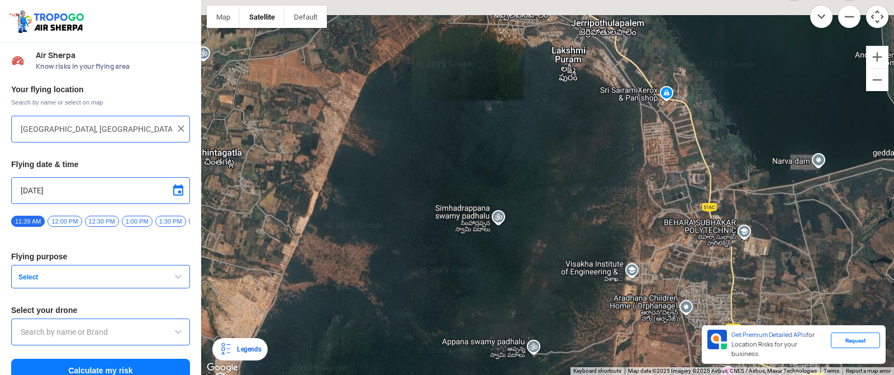
drag, startPoint x: 520, startPoint y: 122, endPoint x: 496, endPoint y: 230, distance: 110.5
click at [496, 230] on div at bounding box center [547, 187] width 693 height 375
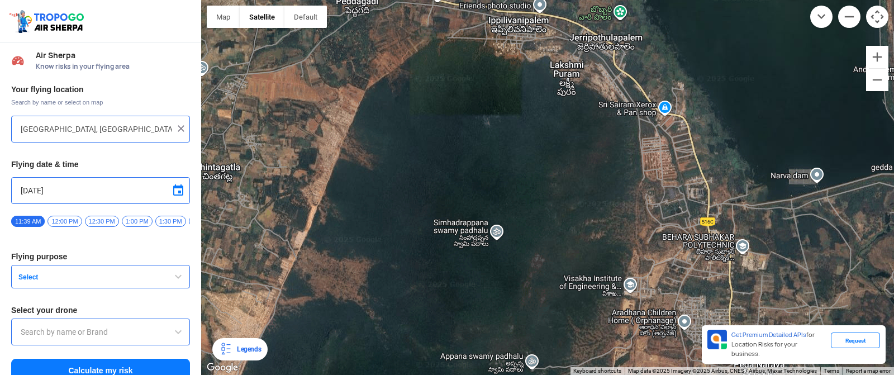
drag, startPoint x: 514, startPoint y: 137, endPoint x: 508, endPoint y: 165, distance: 27.9
click at [508, 165] on div at bounding box center [547, 187] width 693 height 375
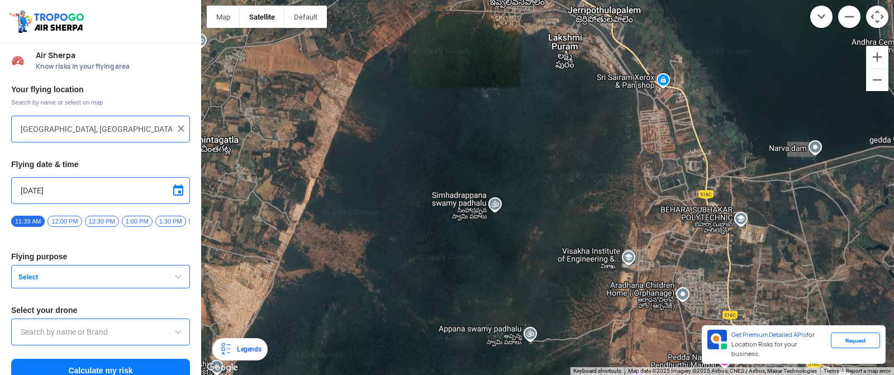
drag, startPoint x: 451, startPoint y: 276, endPoint x: 606, endPoint y: -101, distance: 407.2
click at [606, 0] on html "Location Risk Score Air Sherpa Know risks in your flying area Your flying locat…" at bounding box center [447, 187] width 894 height 375
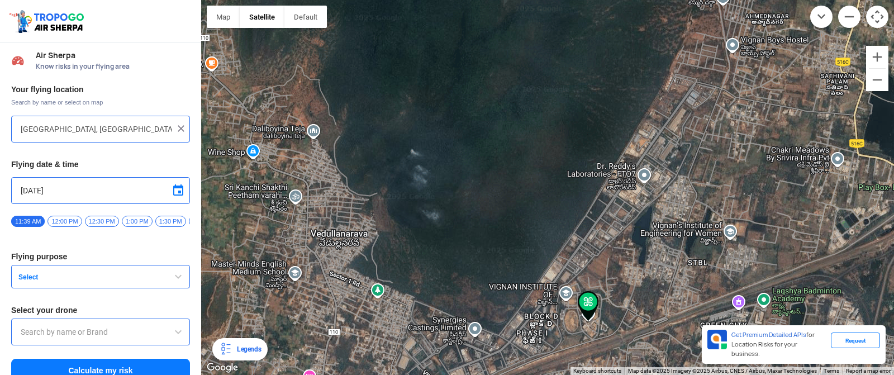
drag, startPoint x: 637, startPoint y: 92, endPoint x: 396, endPoint y: 173, distance: 253.6
click at [396, 173] on div at bounding box center [547, 187] width 693 height 375
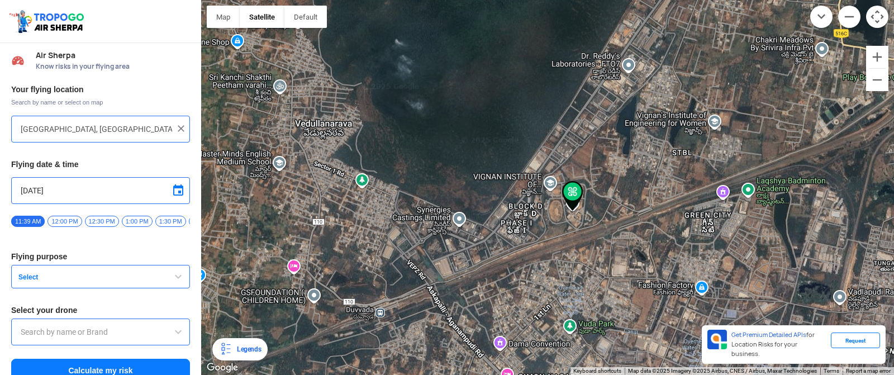
drag, startPoint x: 542, startPoint y: 220, endPoint x: 521, endPoint y: 108, distance: 114.1
click at [521, 108] on div at bounding box center [547, 187] width 693 height 375
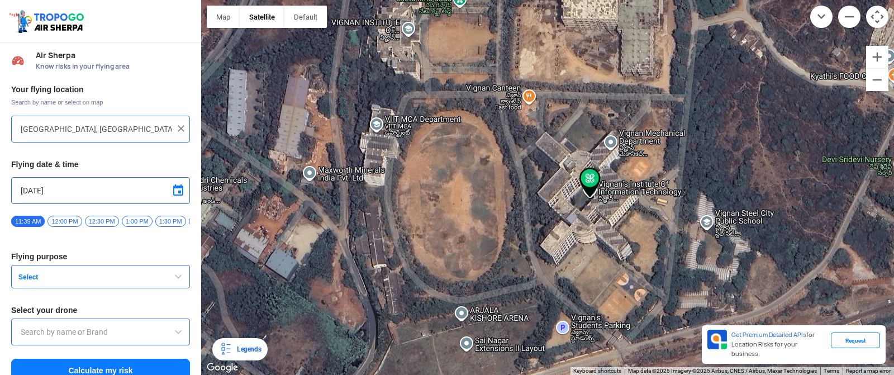
drag, startPoint x: 544, startPoint y: 139, endPoint x: 231, endPoint y: 240, distance: 328.4
click at [231, 240] on div at bounding box center [547, 187] width 693 height 375
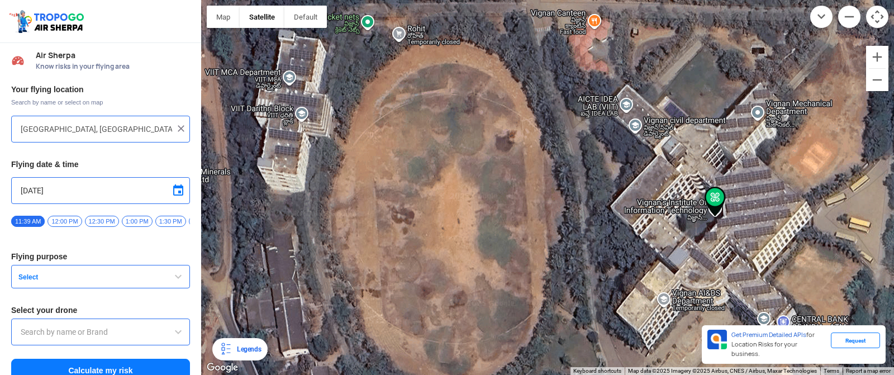
drag, startPoint x: 474, startPoint y: 122, endPoint x: 492, endPoint y: 141, distance: 26.1
click at [492, 141] on div at bounding box center [547, 187] width 693 height 375
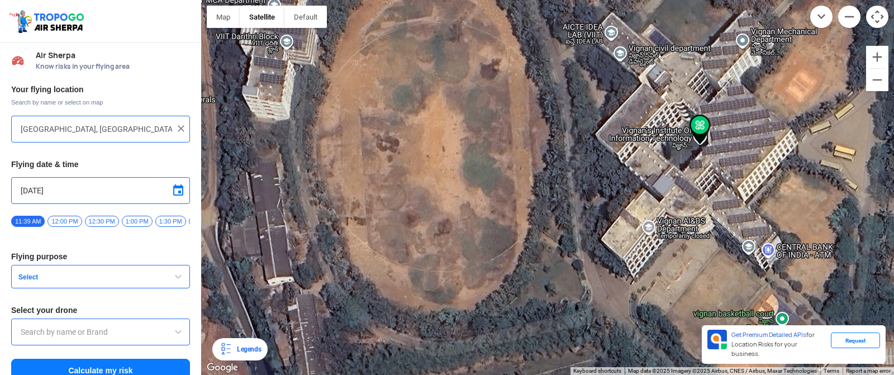
drag, startPoint x: 742, startPoint y: 310, endPoint x: 723, endPoint y: 242, distance: 70.8
click at [723, 242] on div at bounding box center [547, 187] width 693 height 375
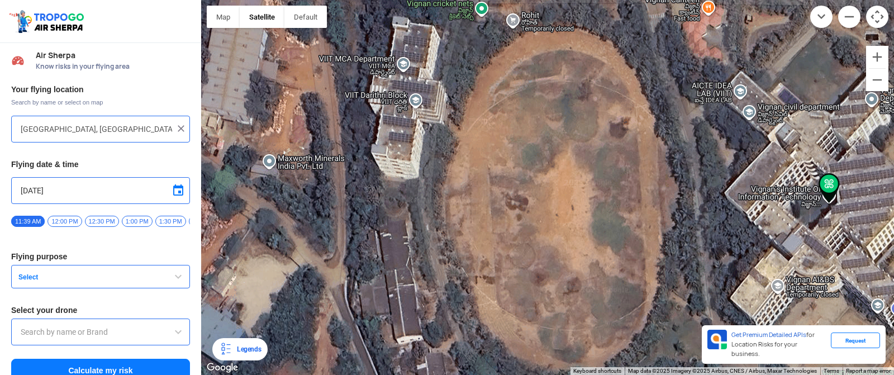
click at [400, 65] on div at bounding box center [547, 187] width 693 height 375
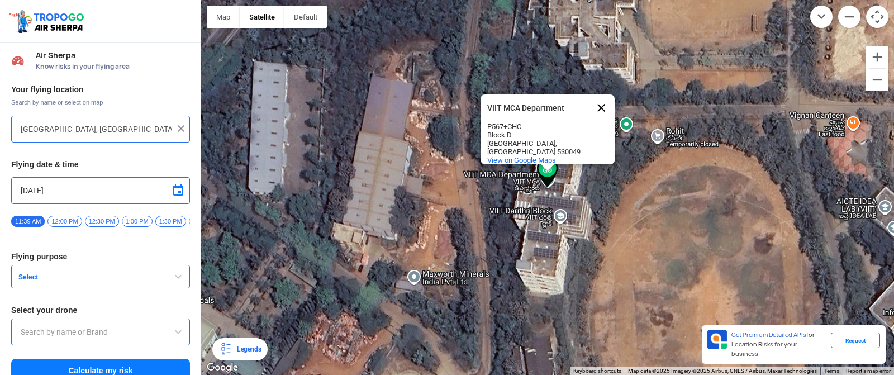
click at [602, 96] on button "Close" at bounding box center [601, 107] width 27 height 27
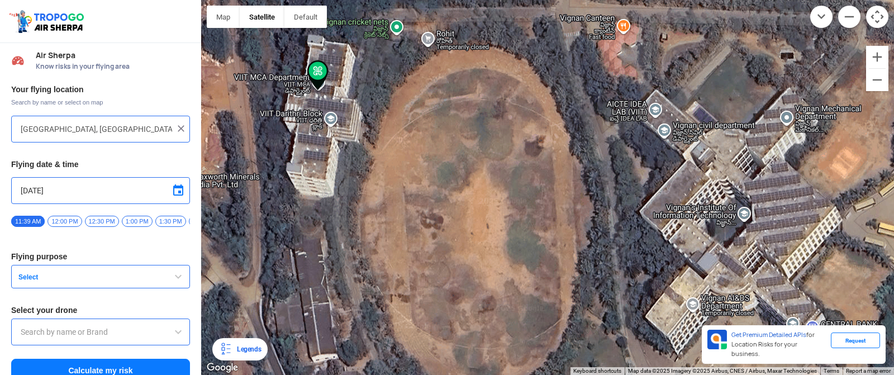
drag, startPoint x: 761, startPoint y: 219, endPoint x: 530, endPoint y: 121, distance: 251.2
click at [530, 121] on div at bounding box center [547, 187] width 693 height 375
